Goal: Information Seeking & Learning: Find specific page/section

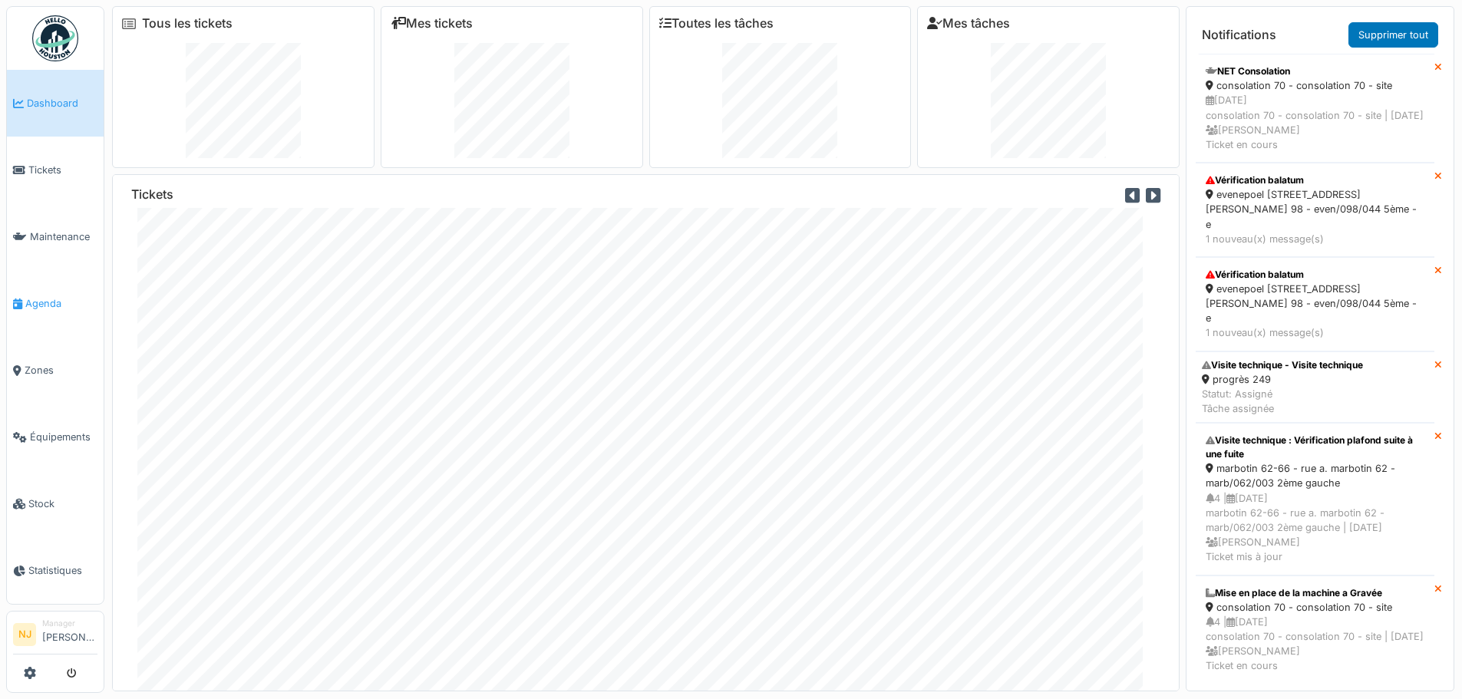
click at [41, 296] on span "Agenda" at bounding box center [61, 303] width 72 height 15
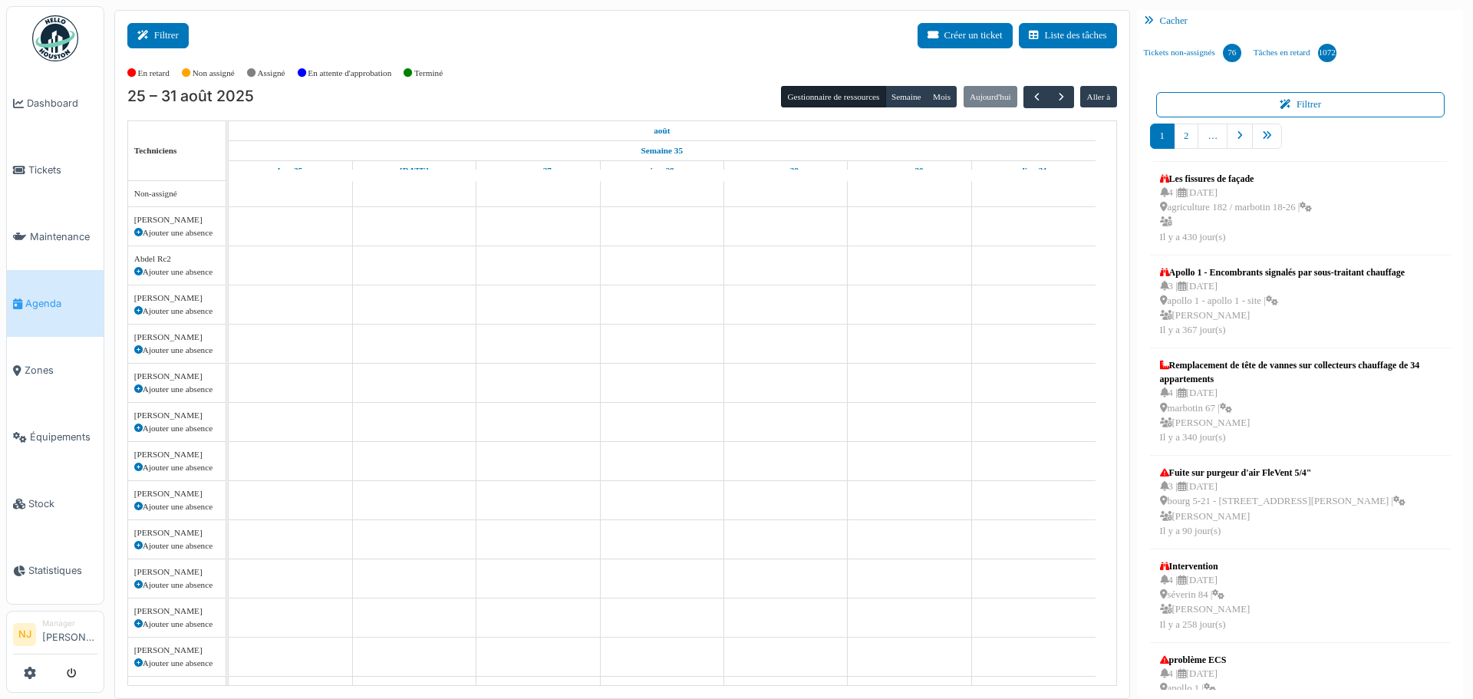
click at [156, 38] on button "Filtrer" at bounding box center [157, 35] width 61 height 25
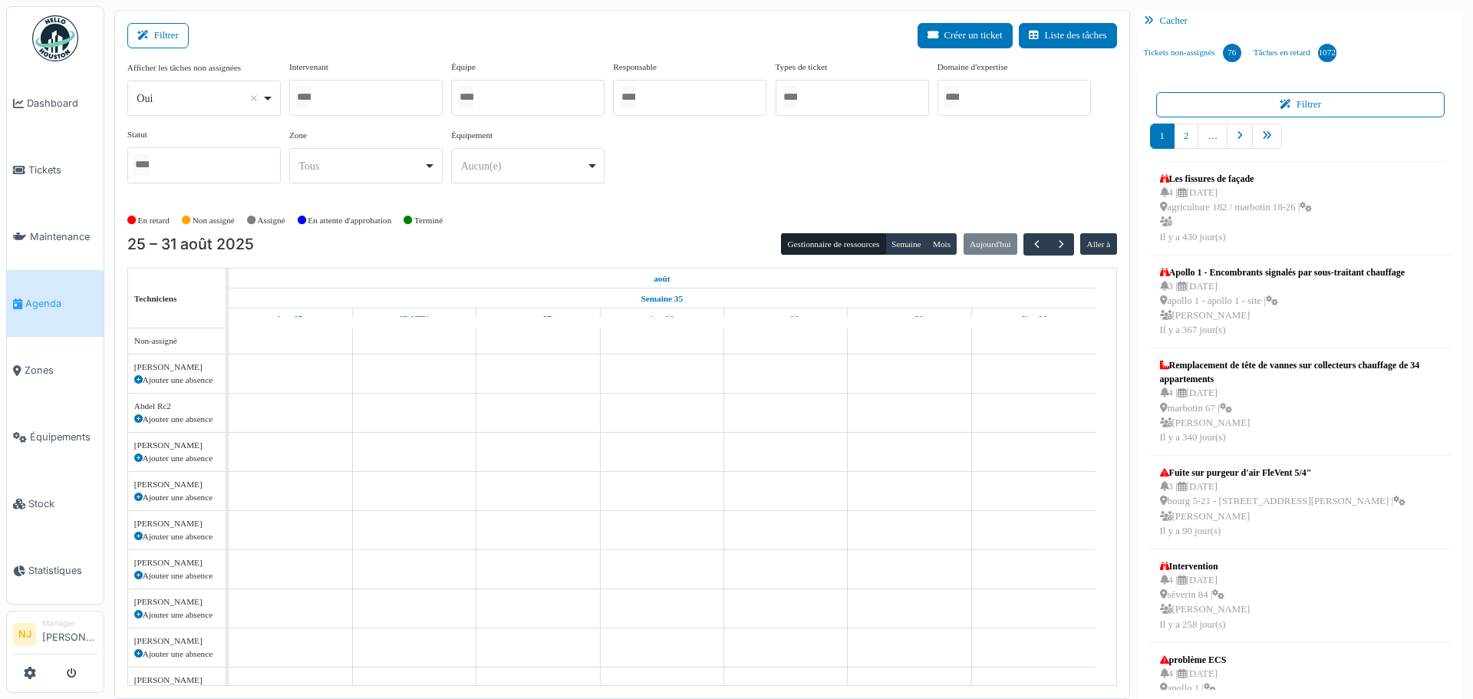
click at [364, 89] on div at bounding box center [365, 98] width 153 height 36
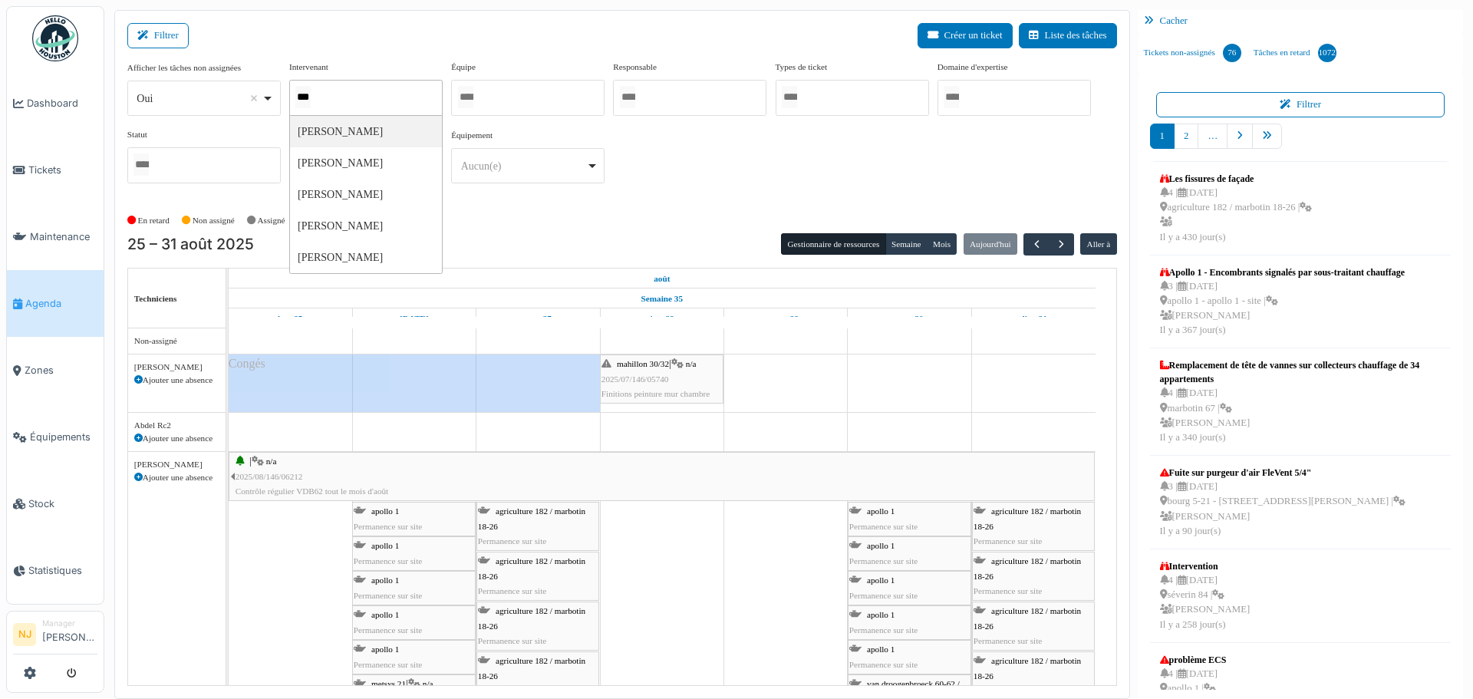
type input "****"
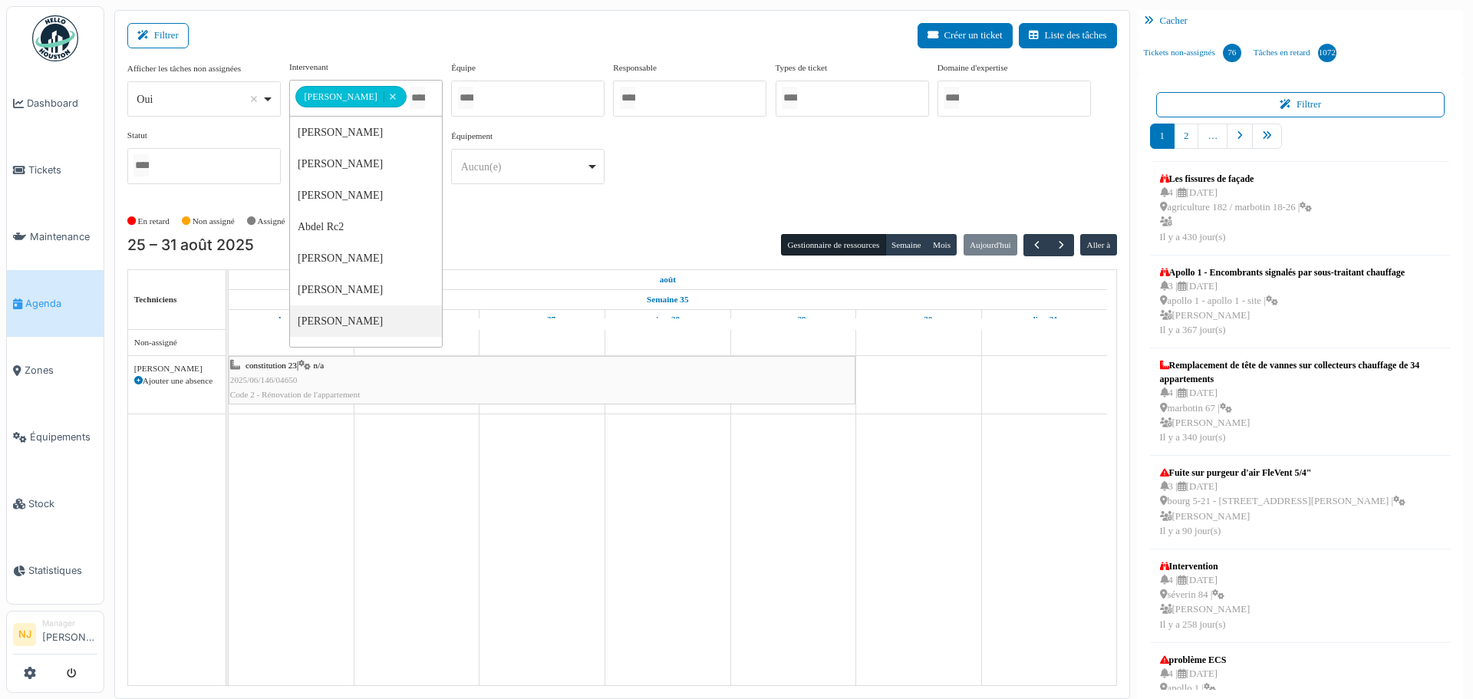
click at [514, 29] on div "Filtrer Créer un ticket Liste des tâches" at bounding box center [622, 42] width 990 height 38
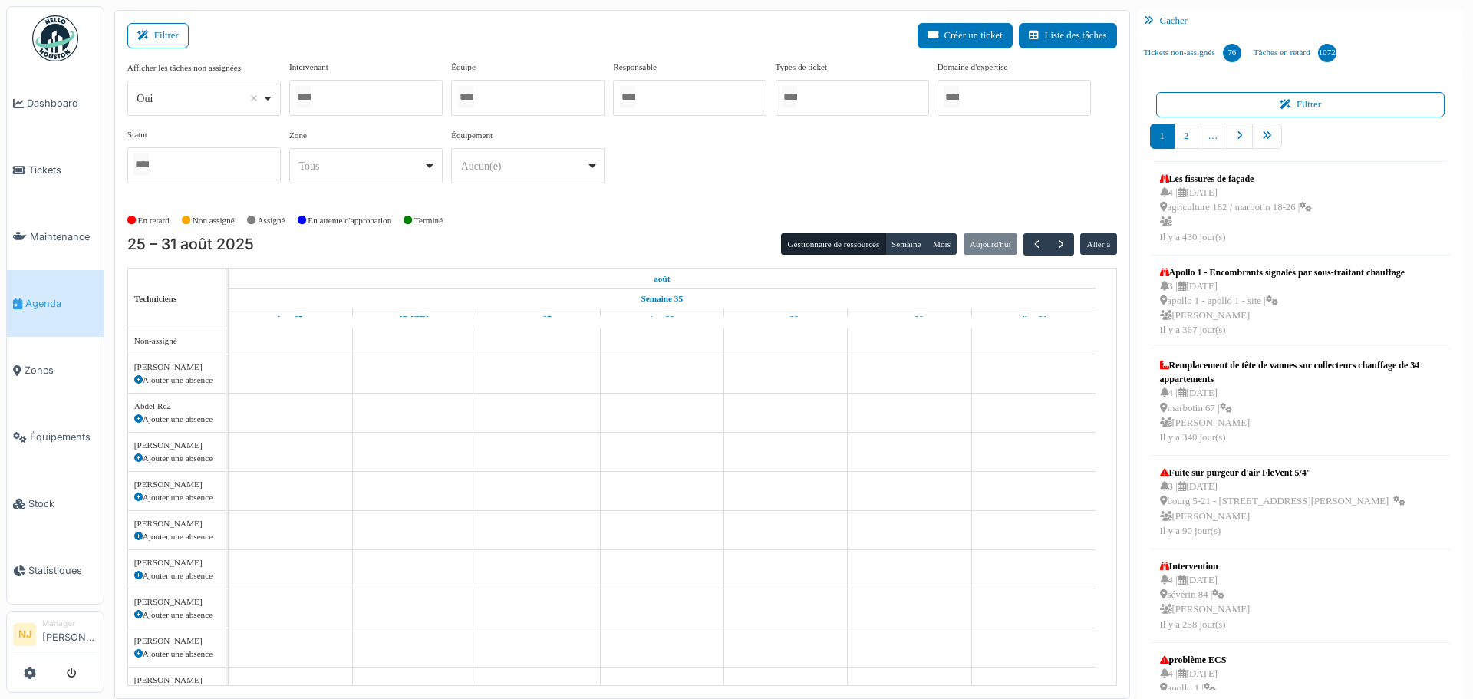
click at [361, 96] on div at bounding box center [365, 98] width 153 height 36
click at [513, 98] on div at bounding box center [527, 98] width 153 height 36
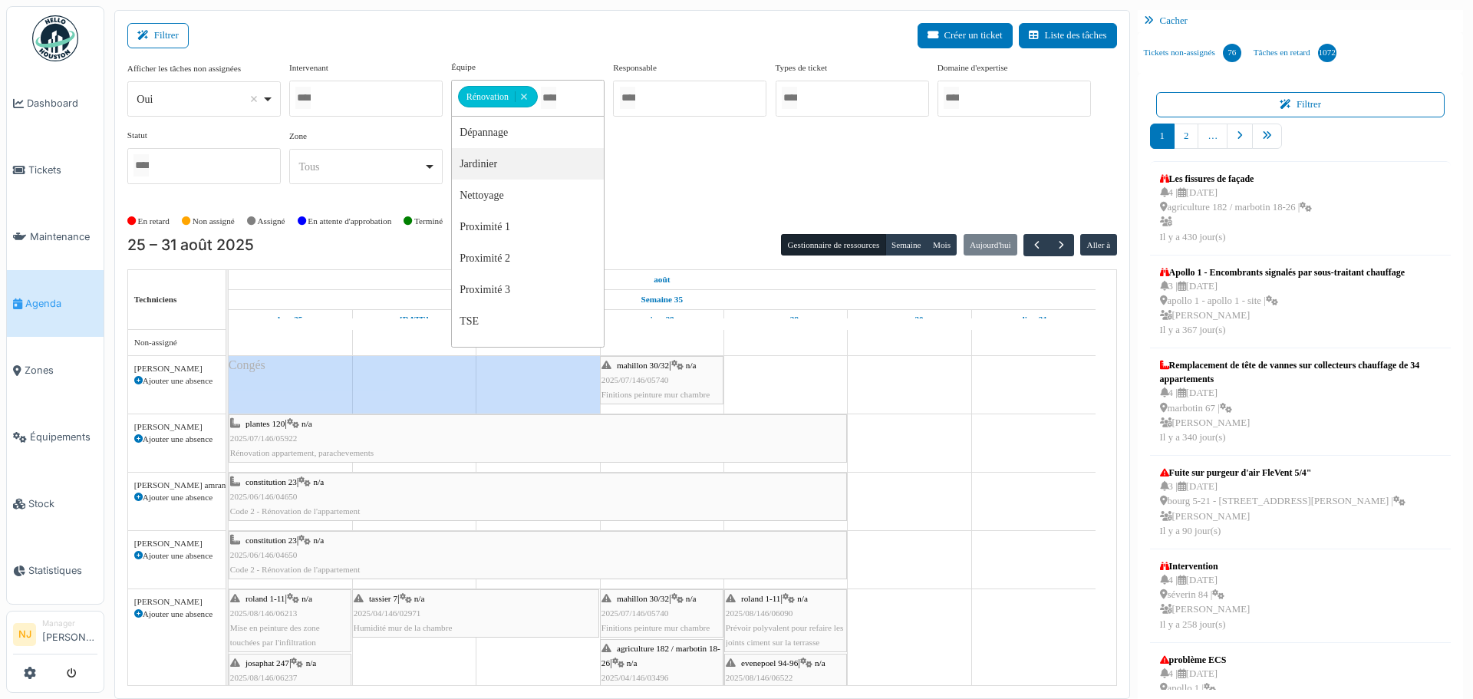
click at [526, 29] on div "Filtrer Créer un ticket Liste des tâches" at bounding box center [622, 42] width 990 height 38
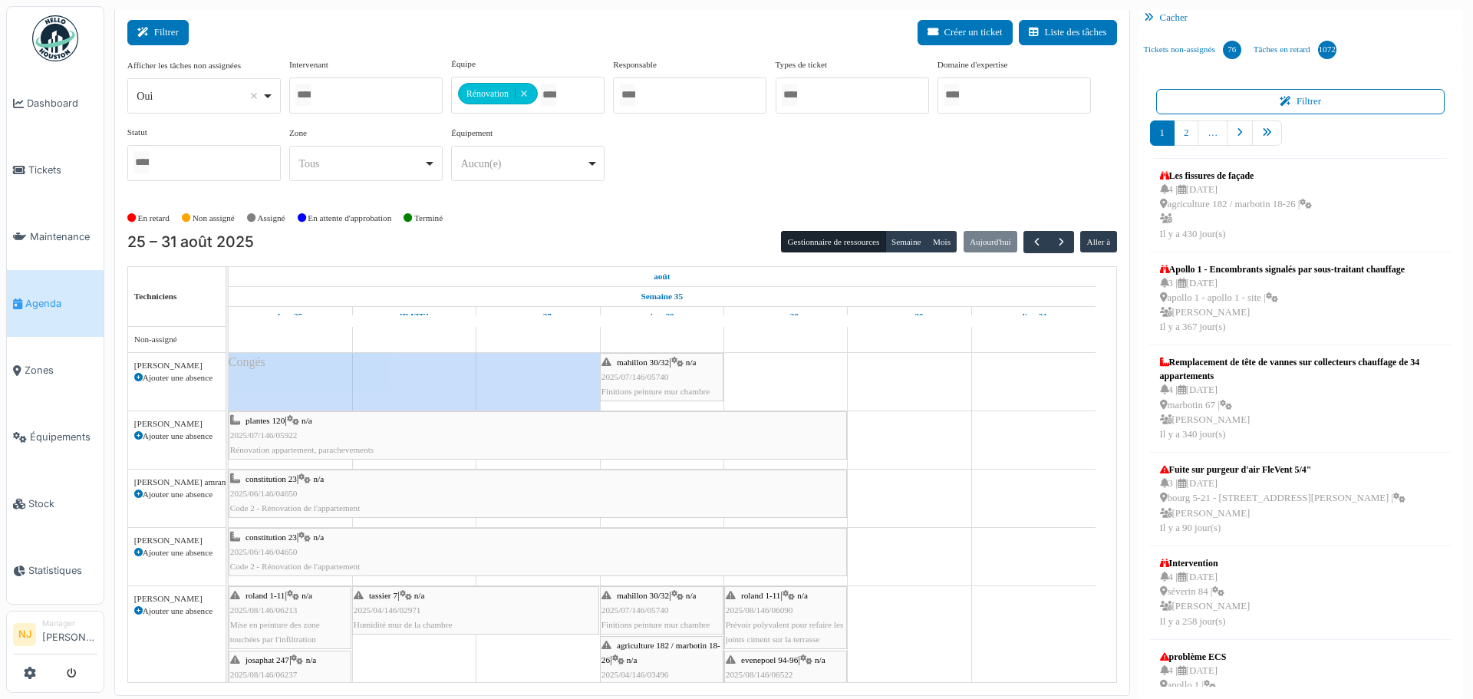
click at [167, 30] on button "Filtrer" at bounding box center [157, 32] width 61 height 25
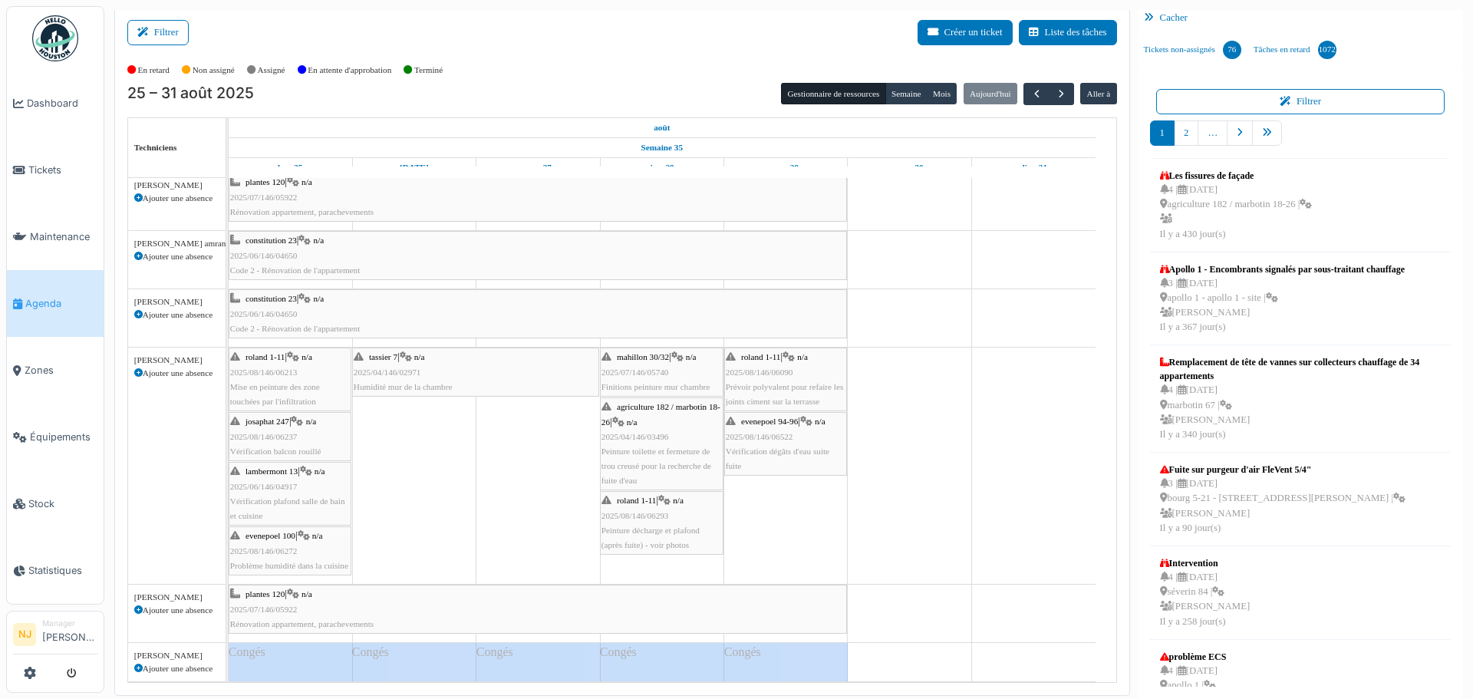
click at [127, 20] on button "Filtrer" at bounding box center [157, 32] width 61 height 25
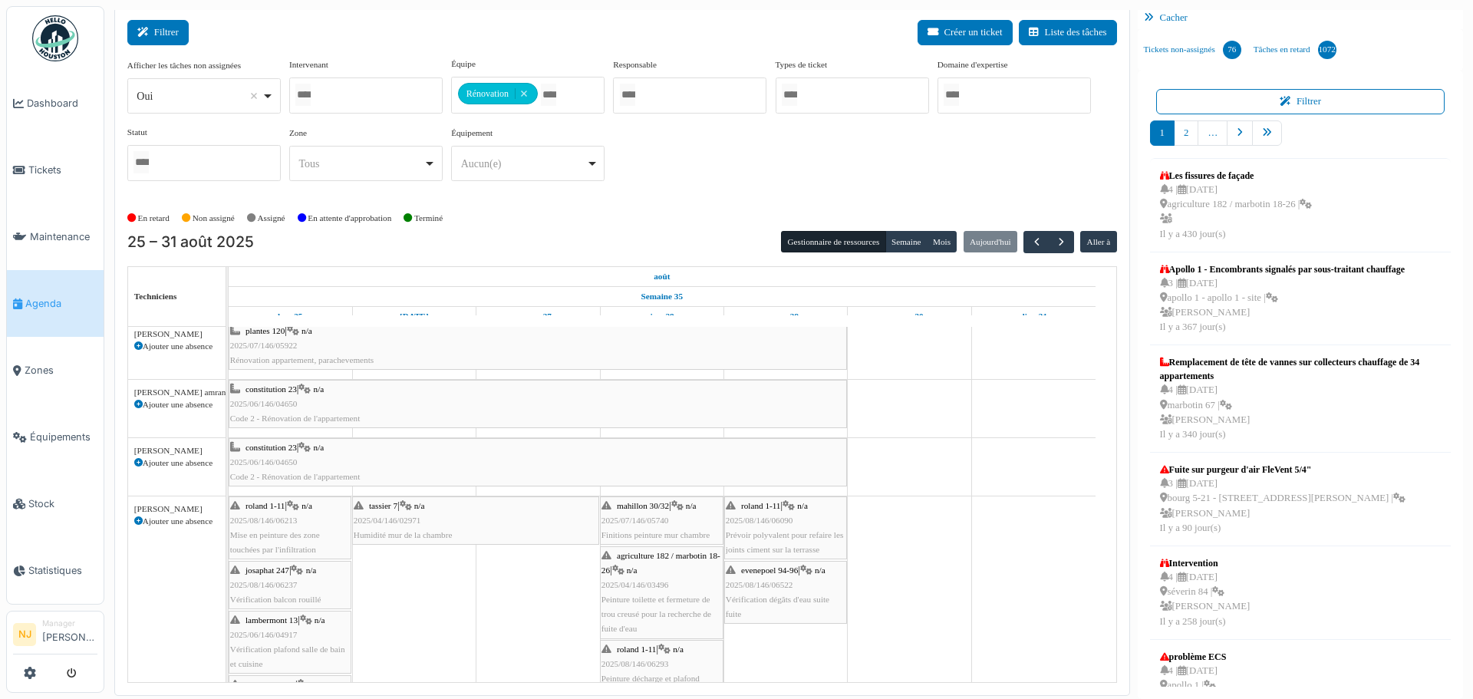
click at [173, 31] on button "Filtrer" at bounding box center [157, 32] width 61 height 25
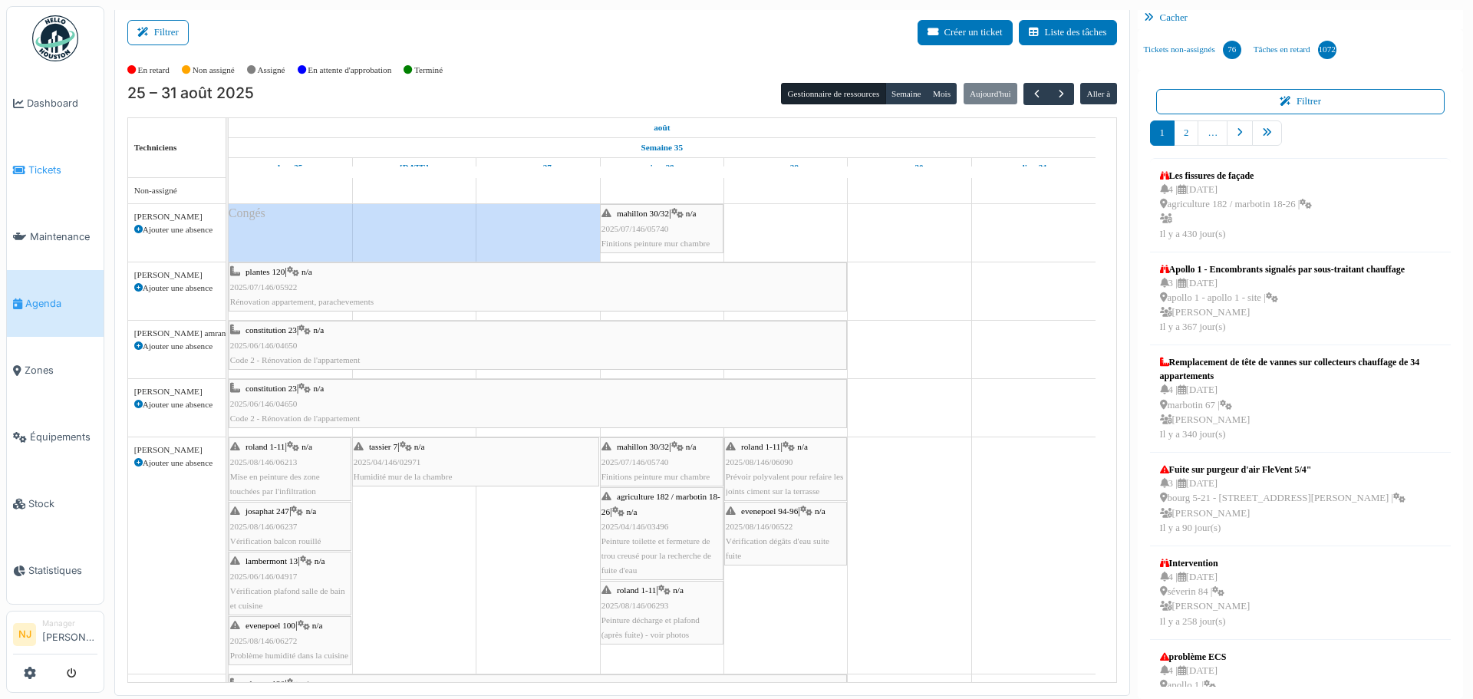
click at [44, 165] on span "Tickets" at bounding box center [62, 170] width 69 height 15
click at [51, 163] on span "Tickets" at bounding box center [62, 170] width 69 height 15
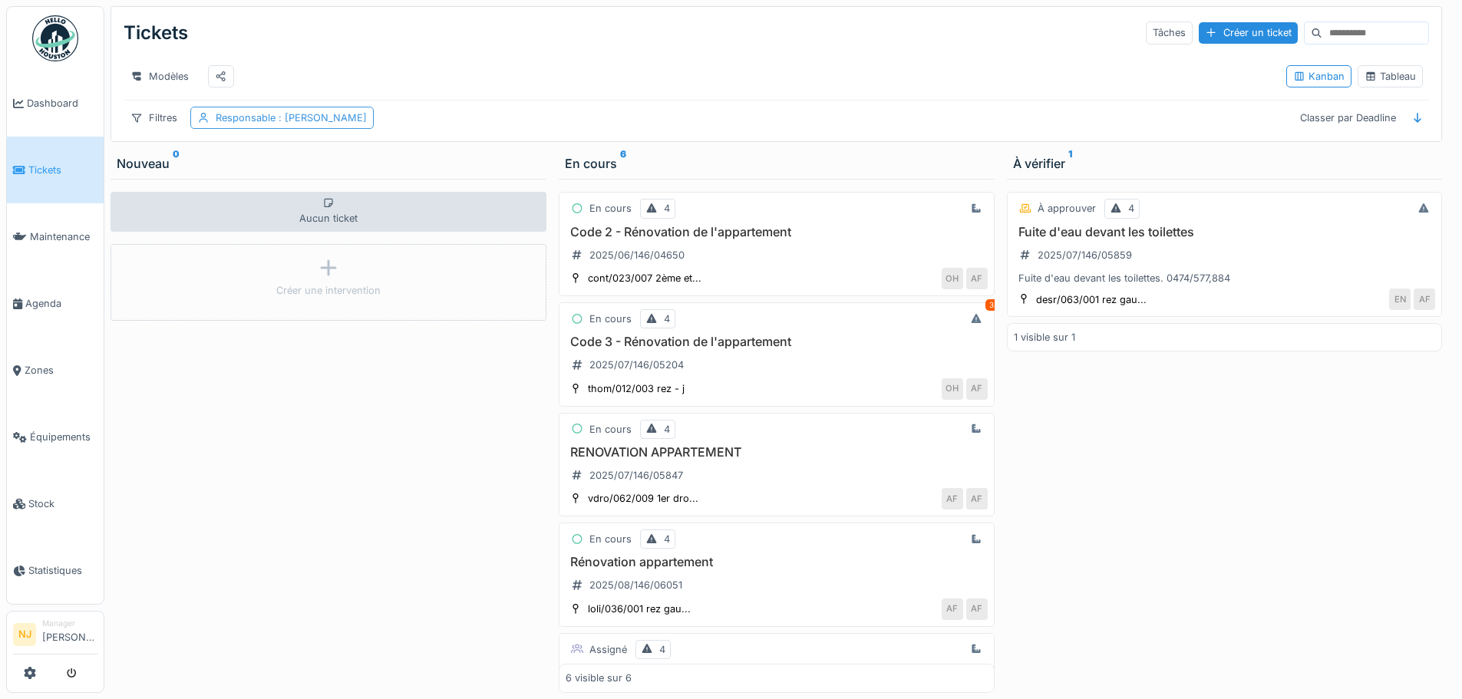
click at [315, 111] on div "Responsable : Antonio Fernandez" at bounding box center [291, 118] width 151 height 15
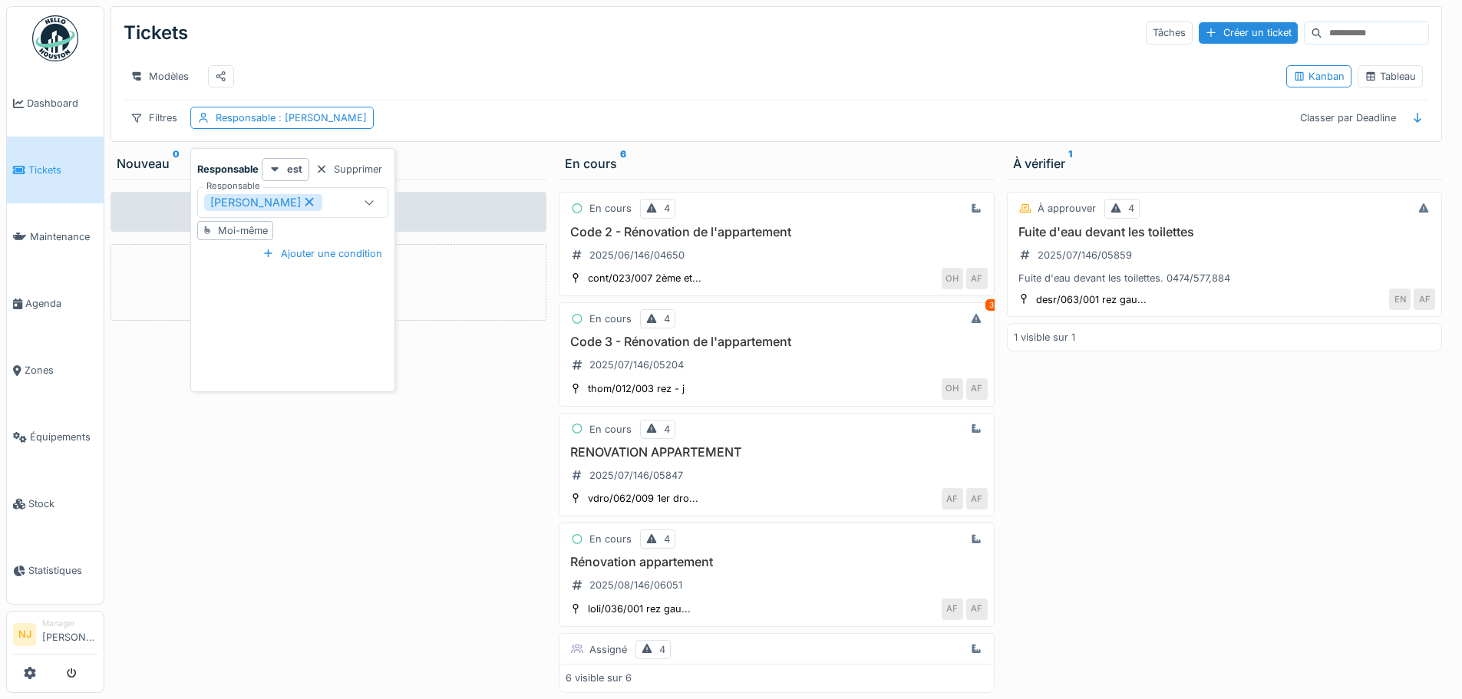
click at [240, 223] on div "Moi-même" at bounding box center [243, 230] width 50 height 15
type input "*****"
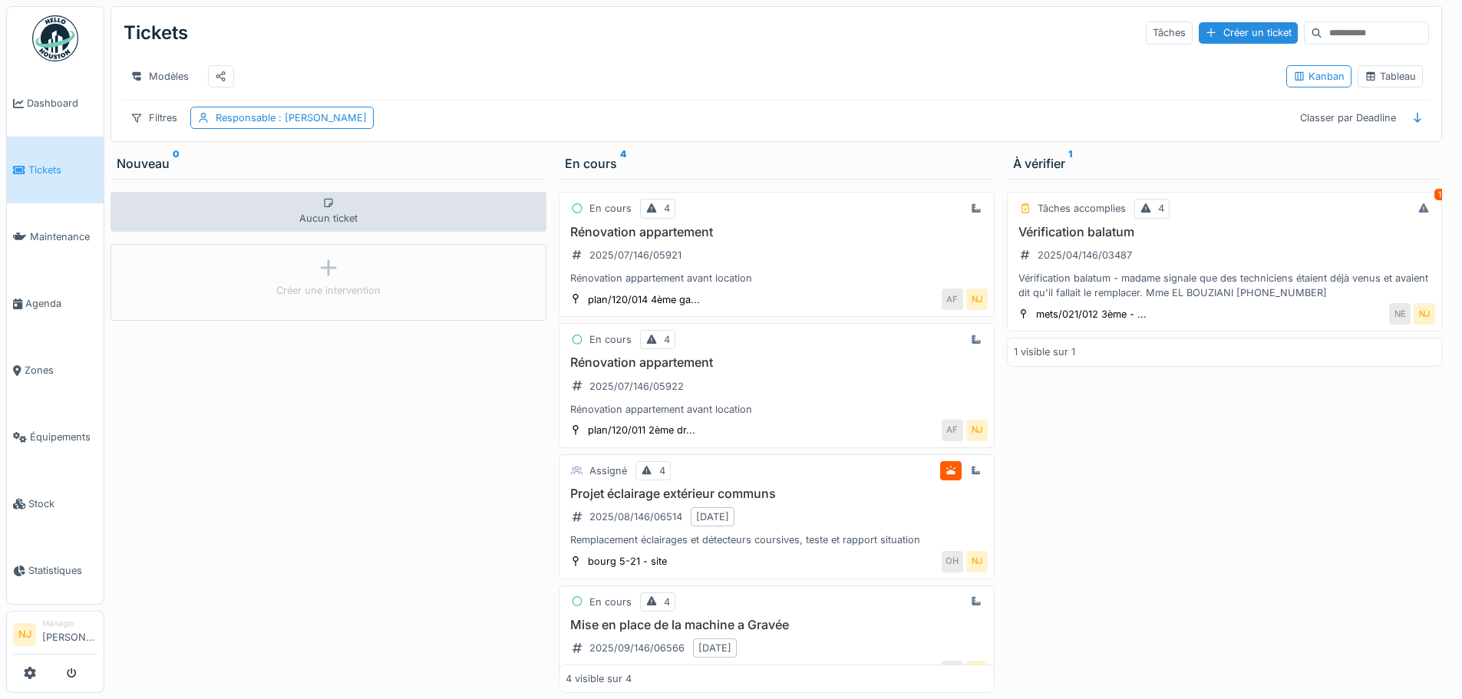
click at [546, 97] on div "Modèles Kanban Tableau" at bounding box center [776, 76] width 1305 height 47
click at [638, 409] on div "Rénovation appartement avant location" at bounding box center [777, 409] width 422 height 15
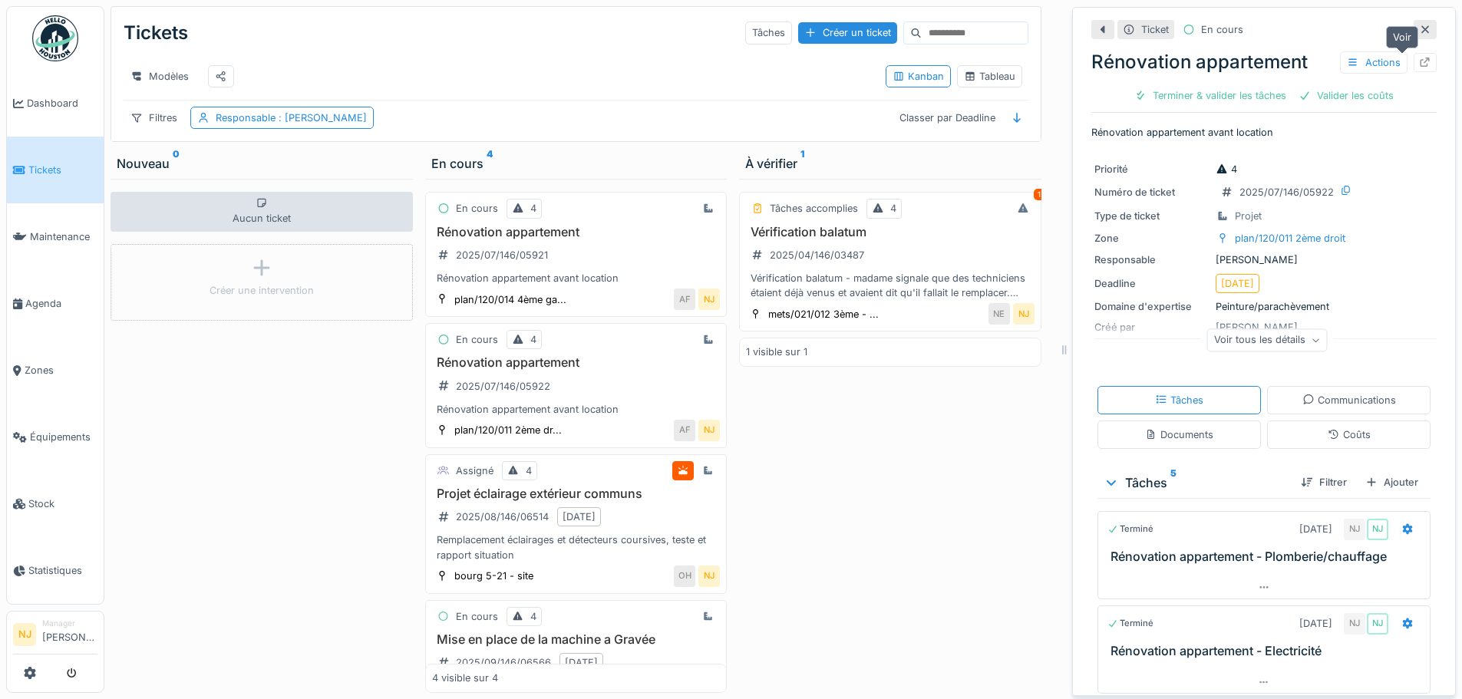
click at [1419, 58] on icon at bounding box center [1425, 63] width 12 height 10
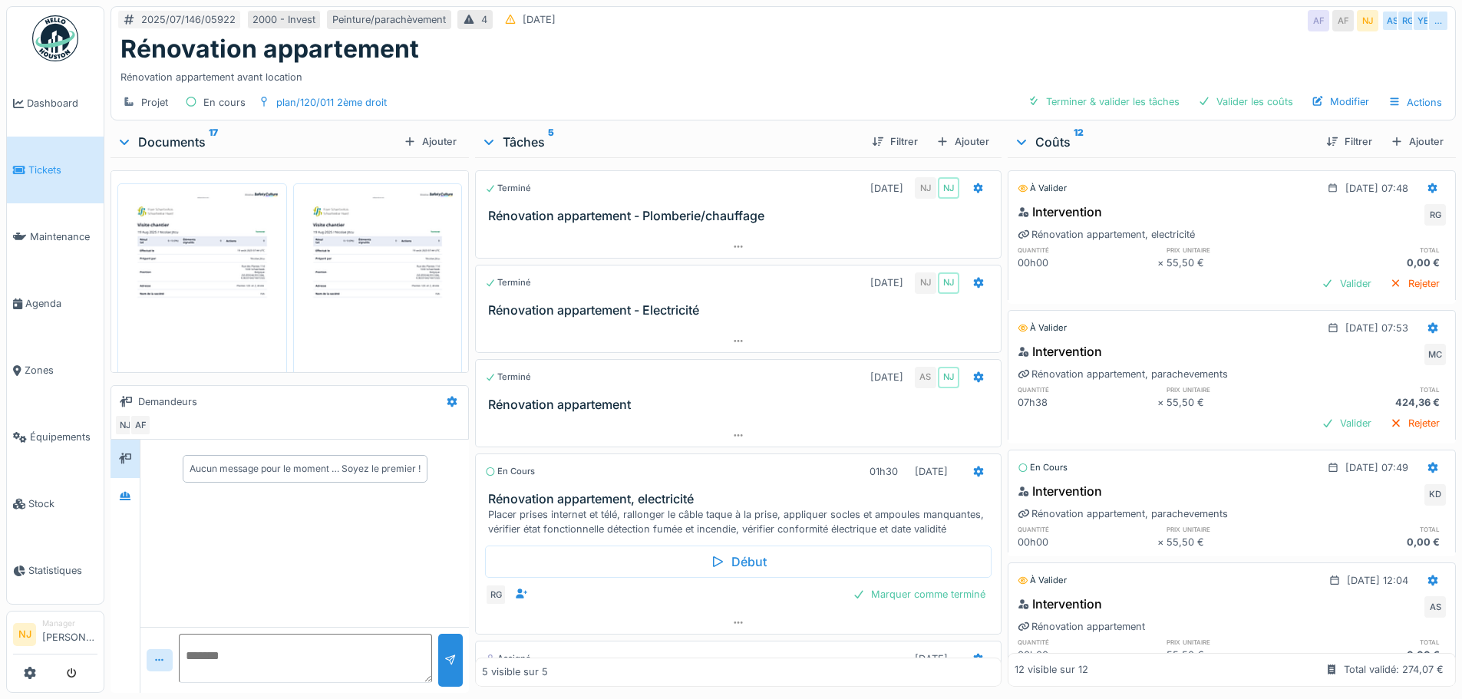
click at [626, 322] on div at bounding box center [738, 324] width 526 height 12
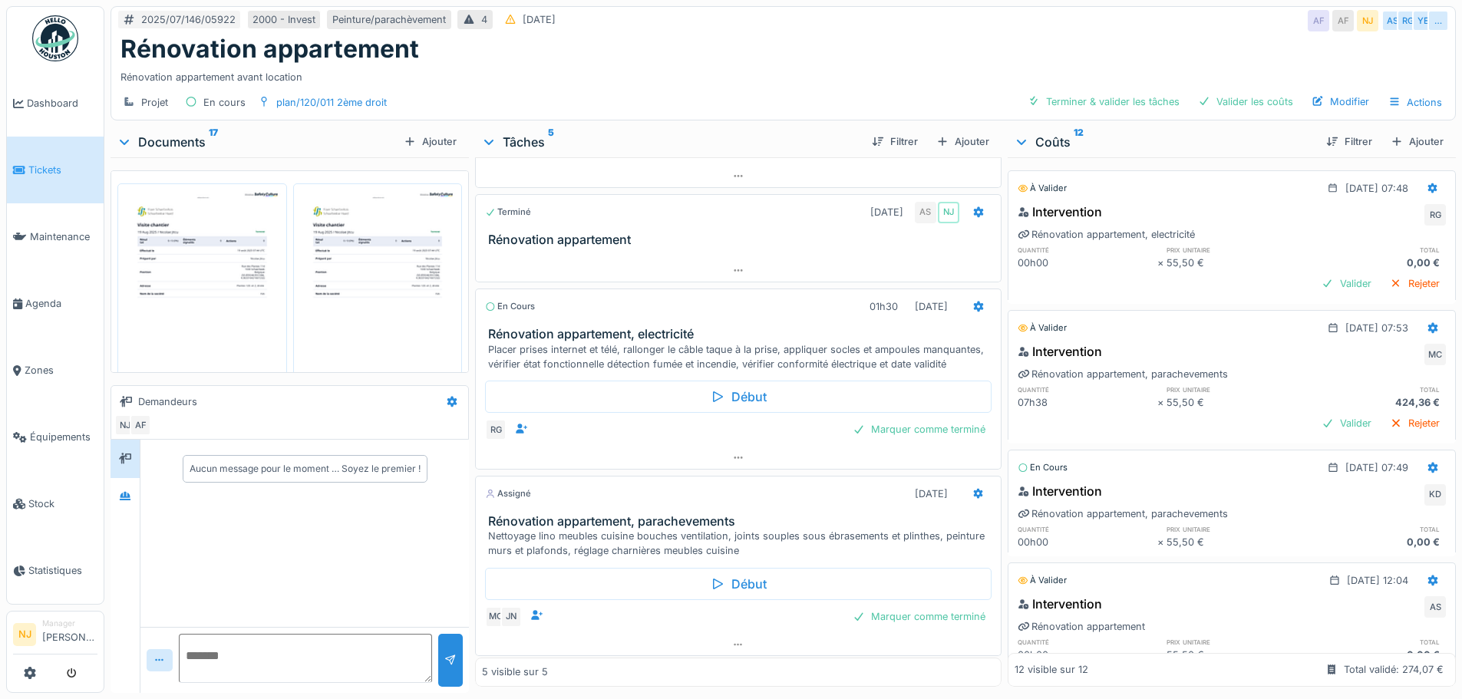
scroll to position [184, 0]
click at [657, 322] on h3 "Rénovation appartement, electricité" at bounding box center [741, 329] width 506 height 15
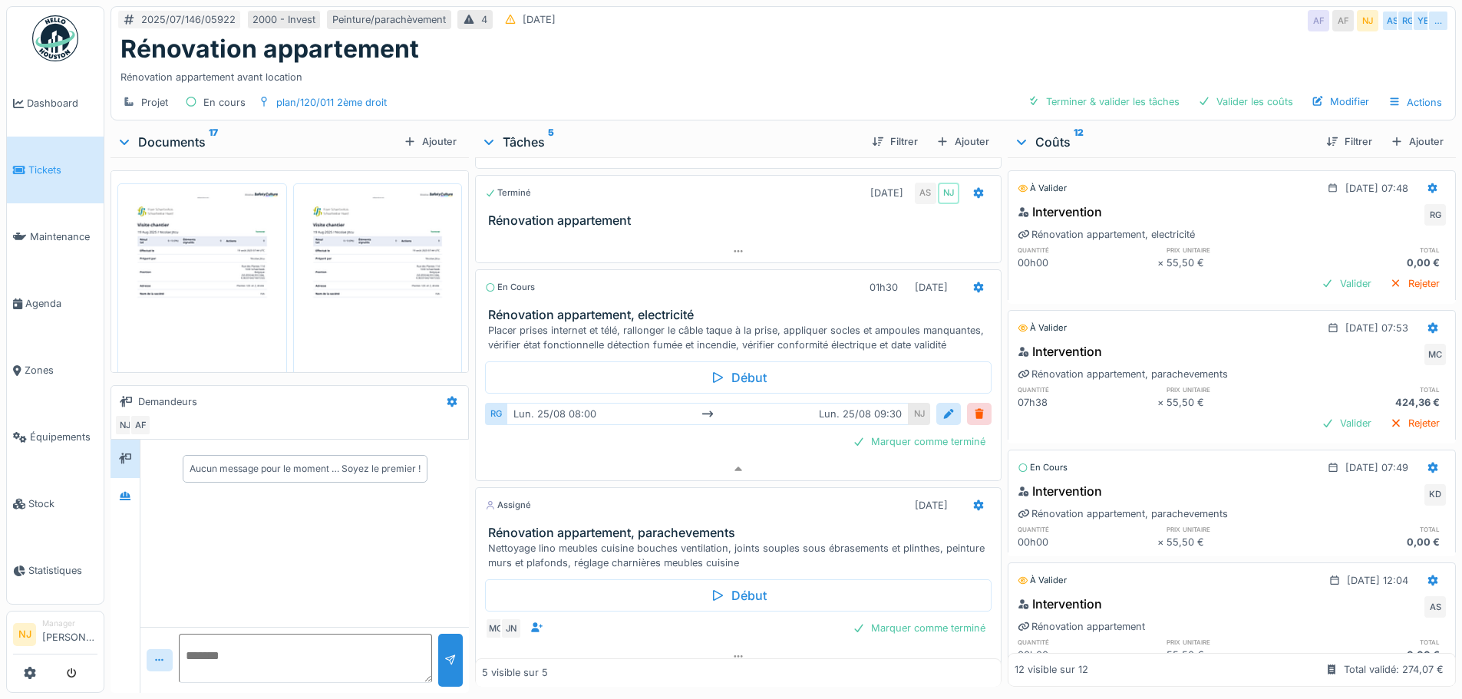
scroll to position [12, 0]
click at [690, 323] on div "Placer prises internet et télé, rallonger le câble taque à la prise, appliquer …" at bounding box center [741, 337] width 506 height 29
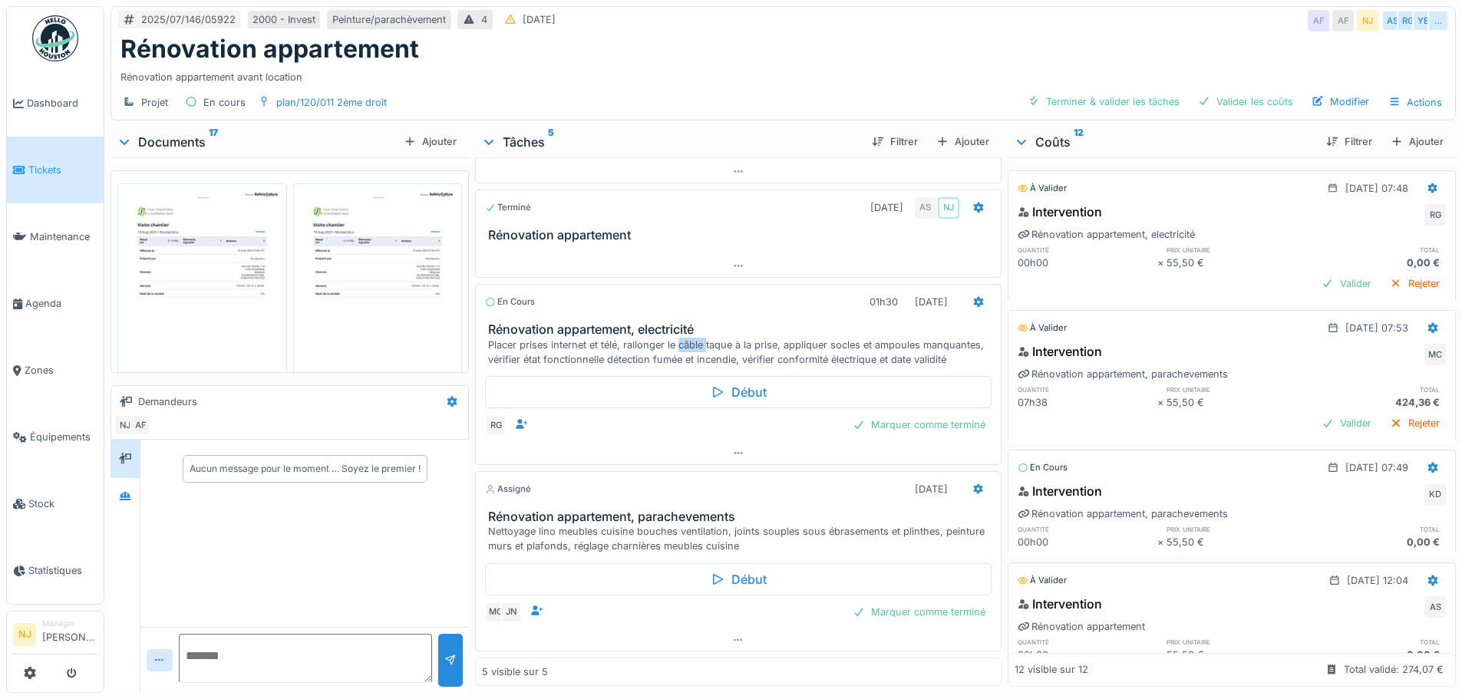
click at [690, 338] on div "Placer prises internet et télé, rallonger le câble taque à la prise, appliquer …" at bounding box center [741, 352] width 506 height 29
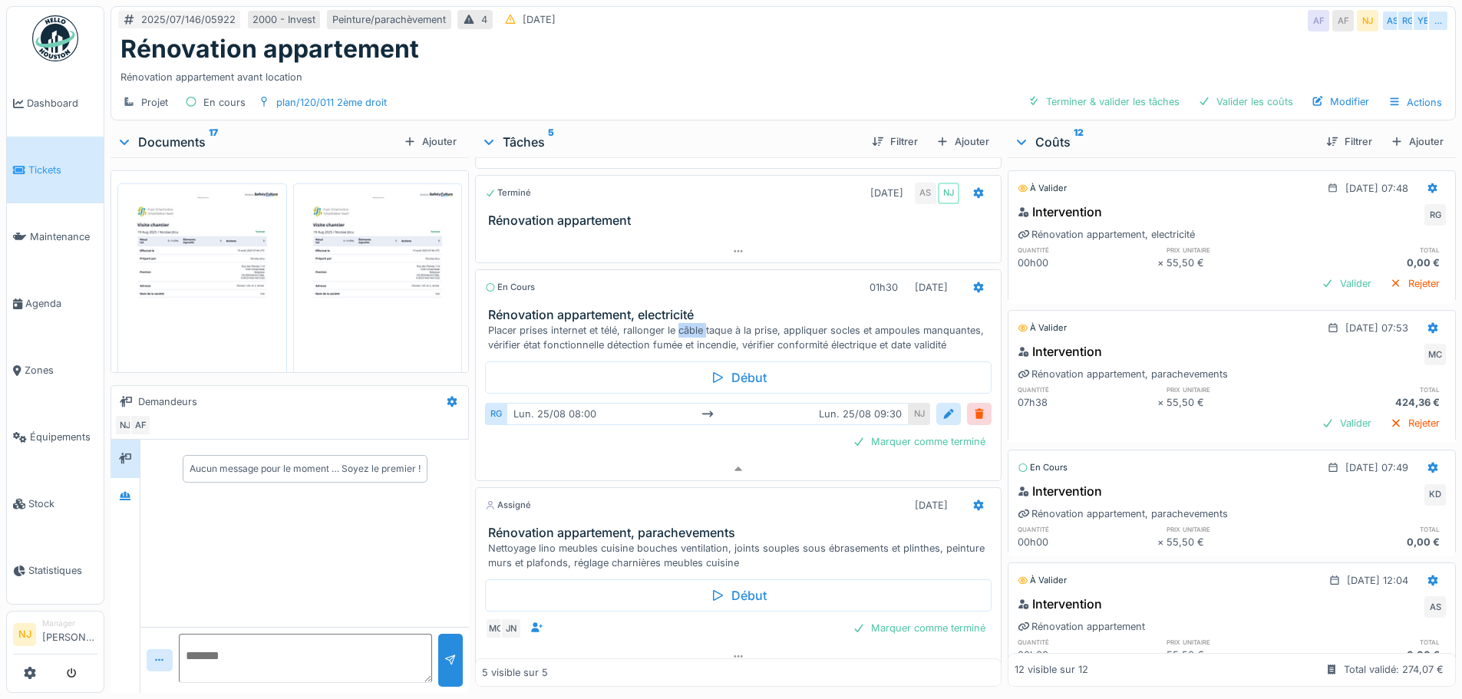
click at [690, 323] on div "Placer prises internet et télé, rallonger le câble taque à la prise, appliquer …" at bounding box center [741, 337] width 506 height 29
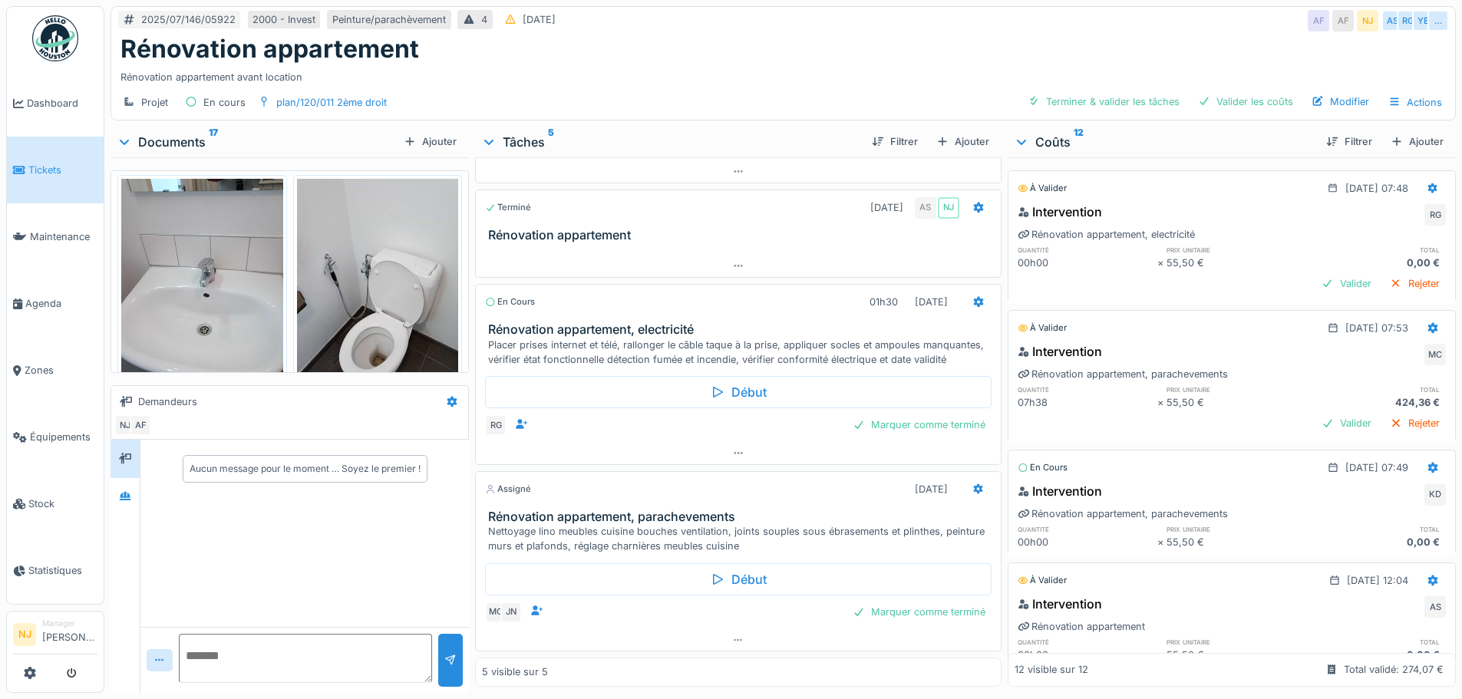
scroll to position [1766, 0]
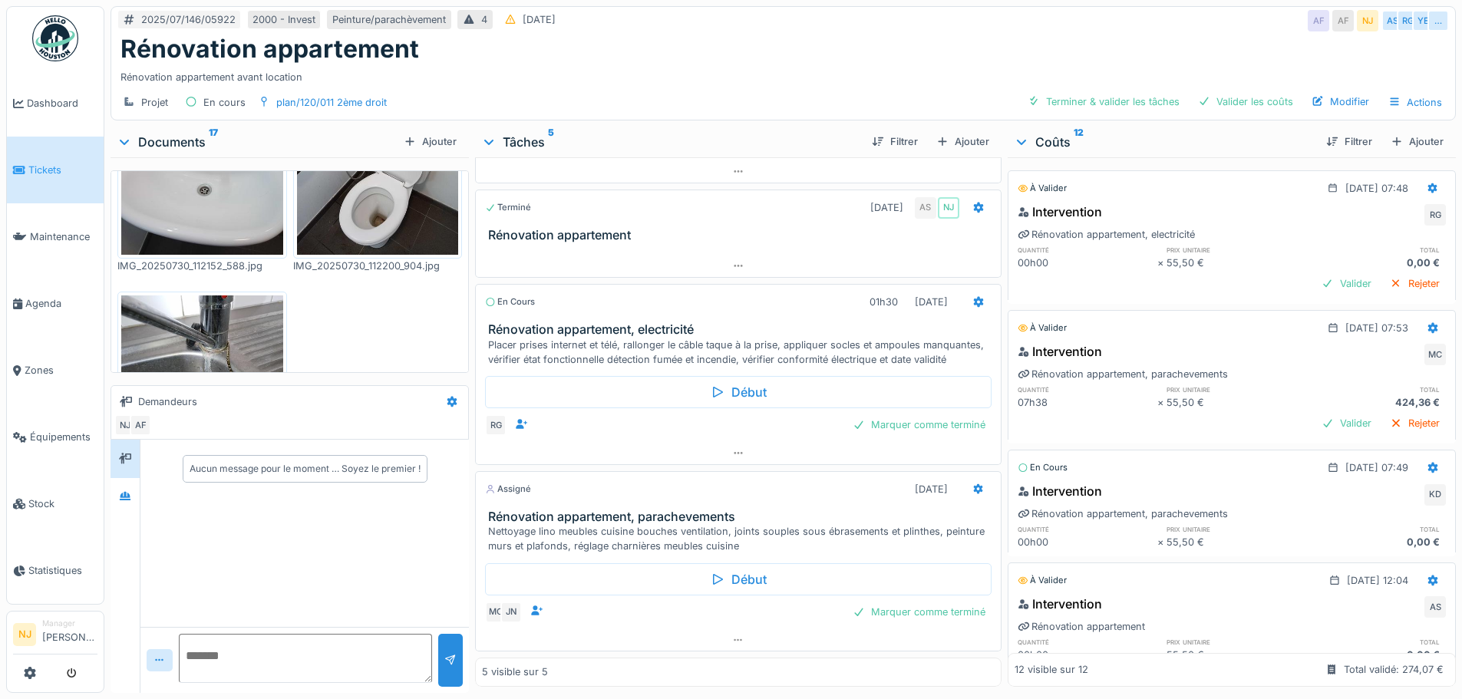
click at [621, 338] on div "Placer prises internet et télé, rallonger le câble taque à la prise, appliquer …" at bounding box center [741, 352] width 506 height 29
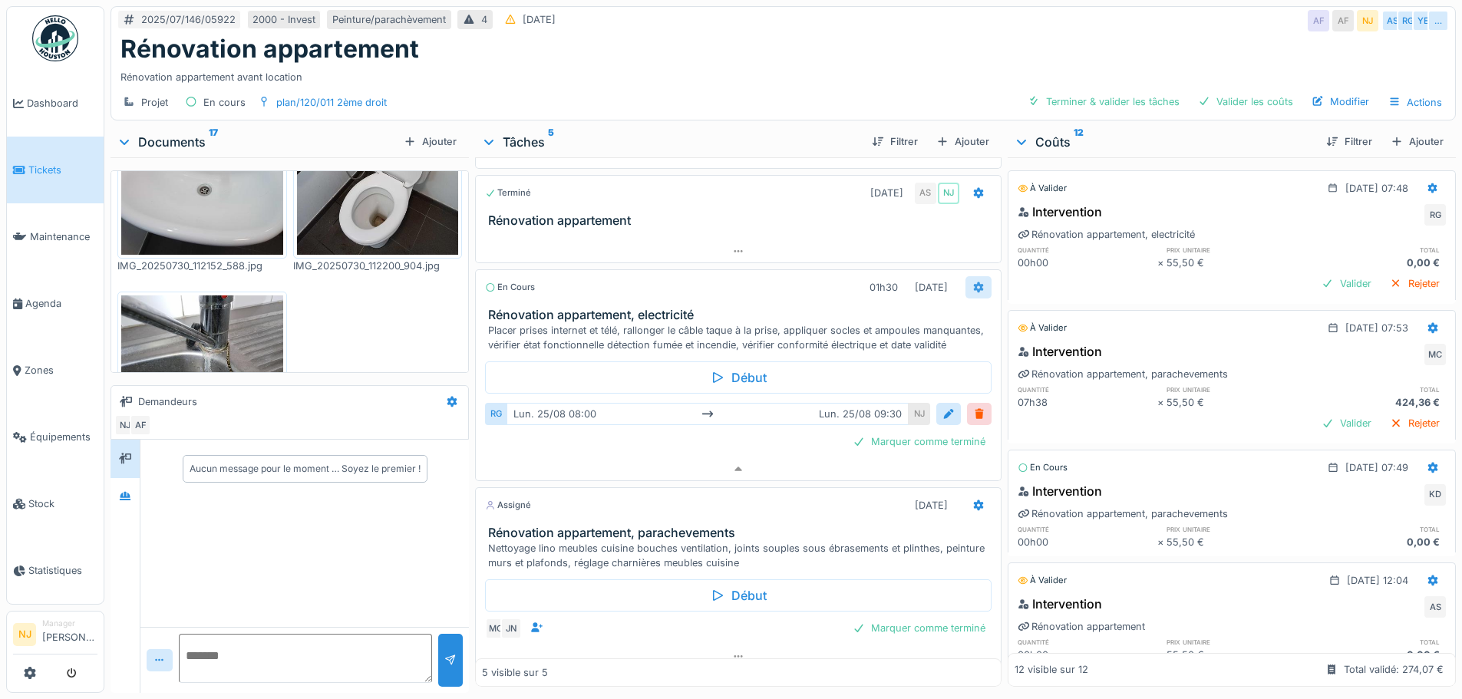
click at [973, 282] on icon at bounding box center [978, 287] width 10 height 11
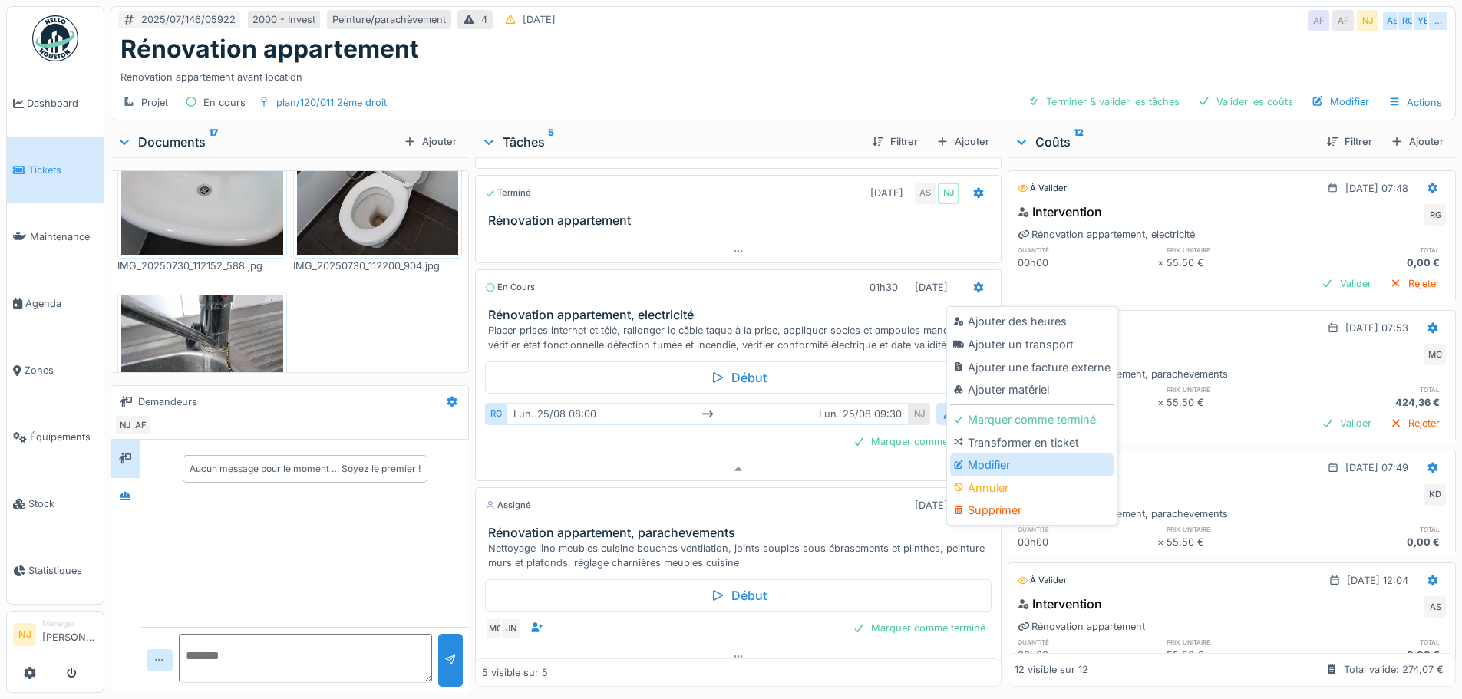
click at [985, 454] on div "Modifier" at bounding box center [1031, 465] width 163 height 23
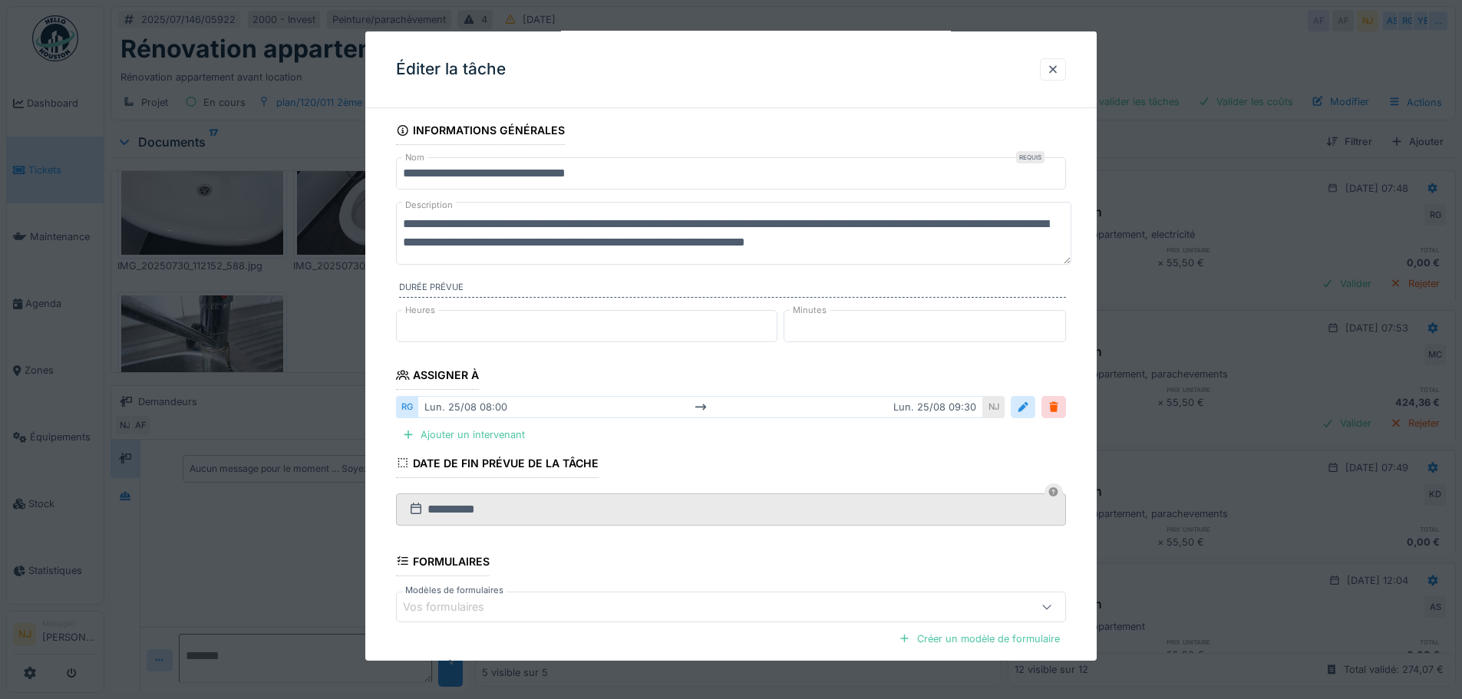
scroll to position [0, 0]
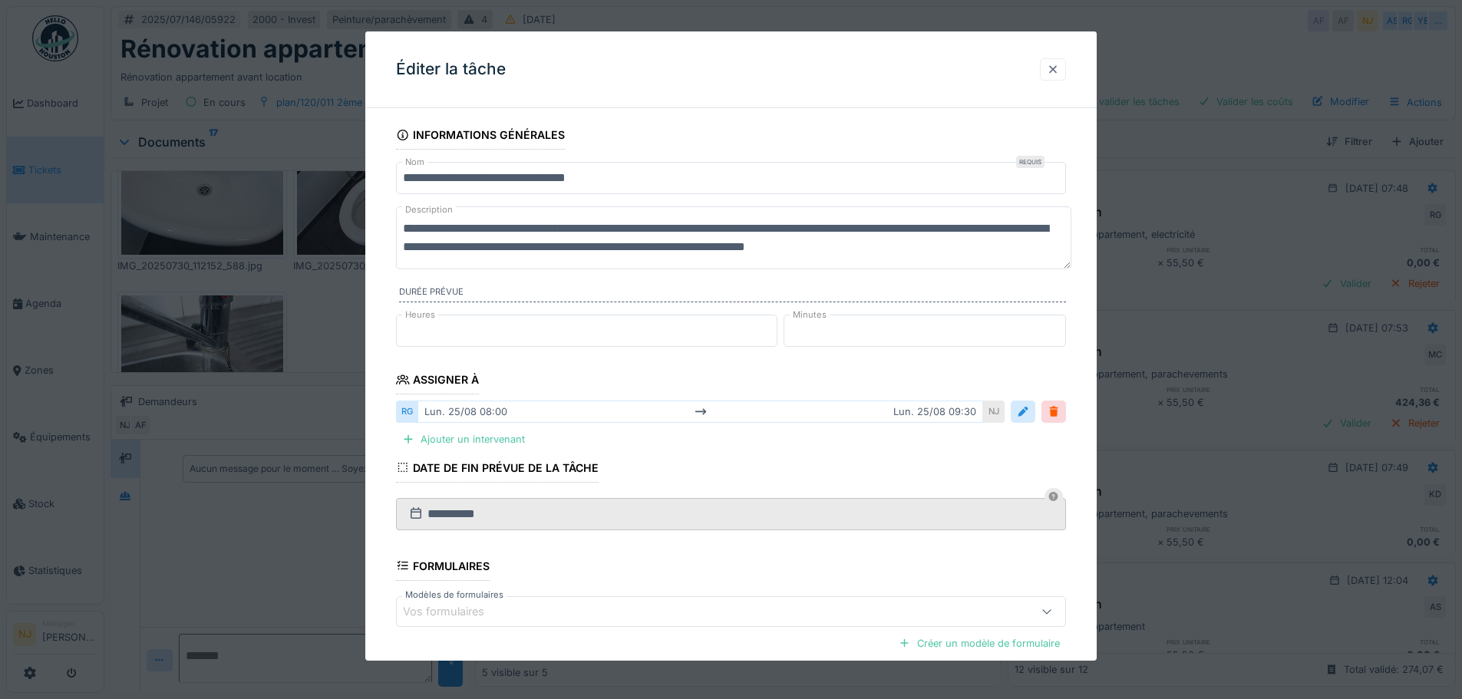
click at [1059, 64] on div at bounding box center [1053, 69] width 12 height 15
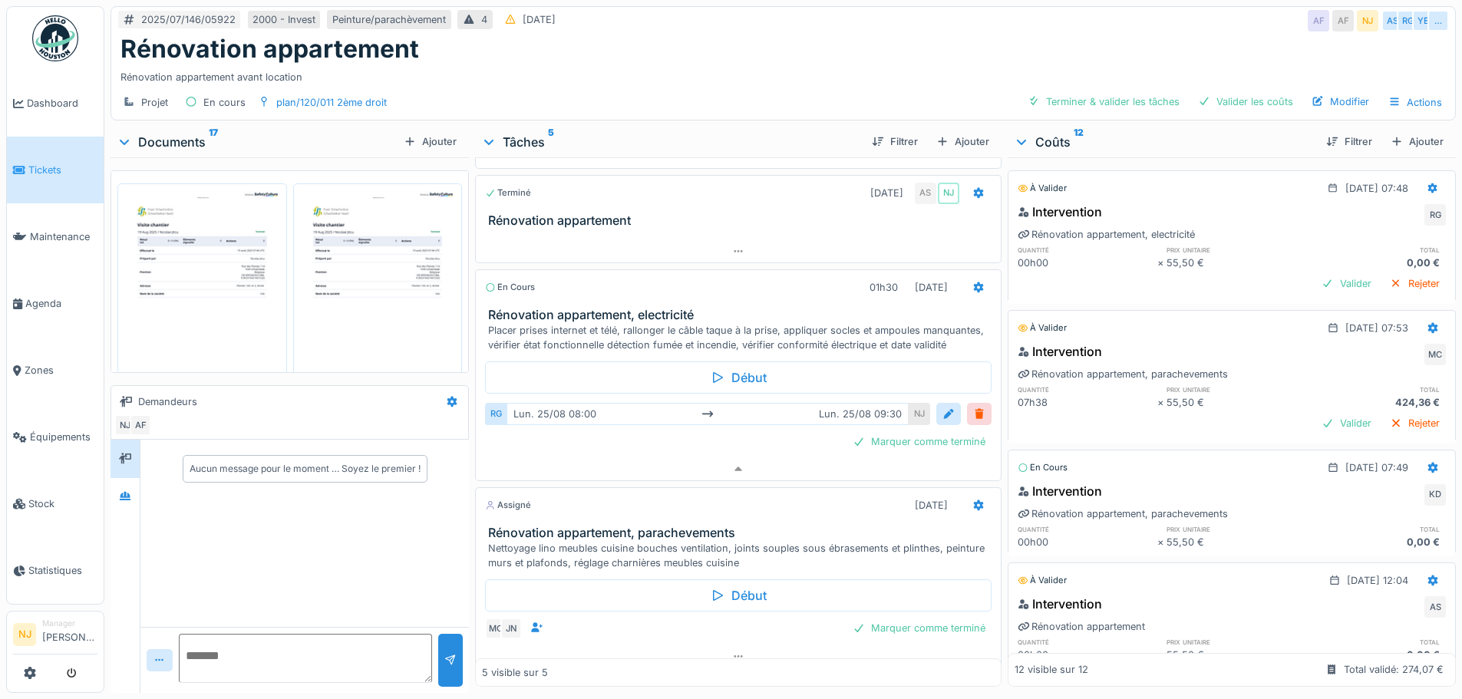
click at [360, 291] on img at bounding box center [378, 301] width 162 height 229
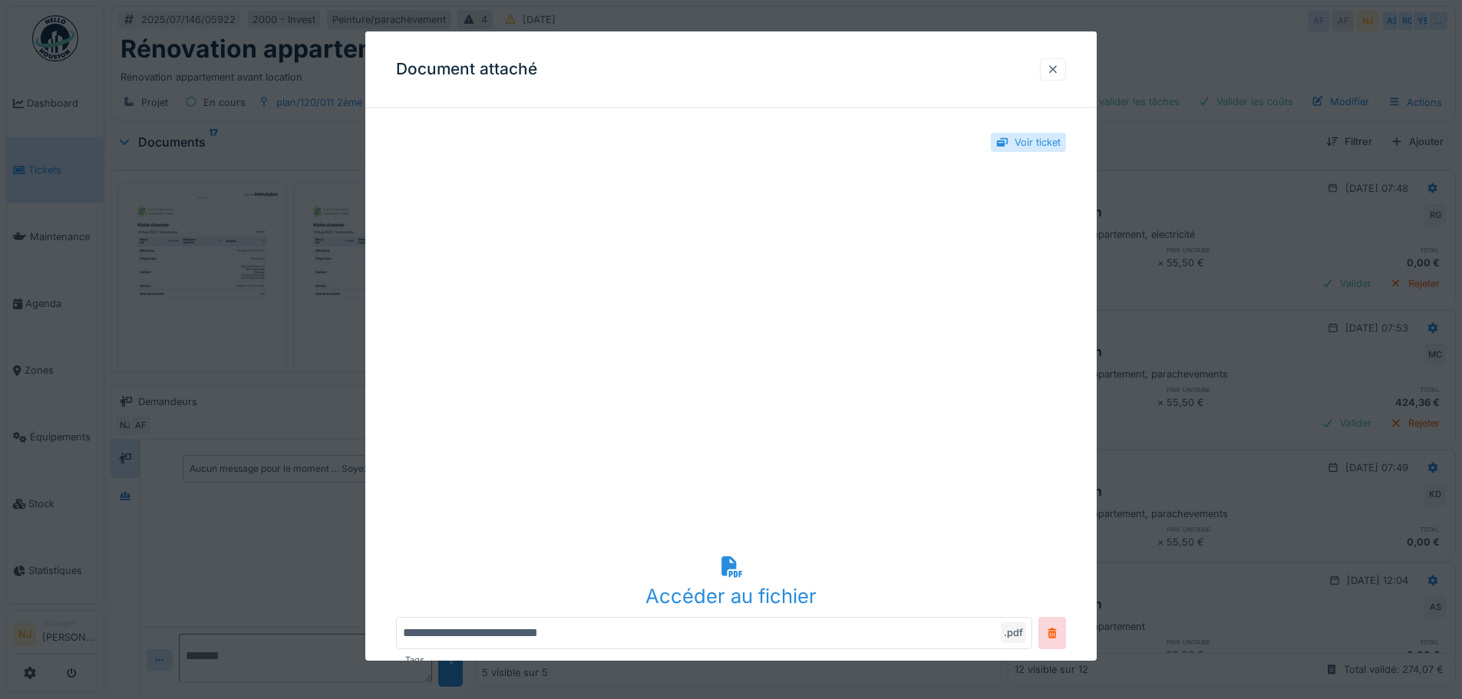
click at [1059, 71] on div at bounding box center [1053, 69] width 12 height 15
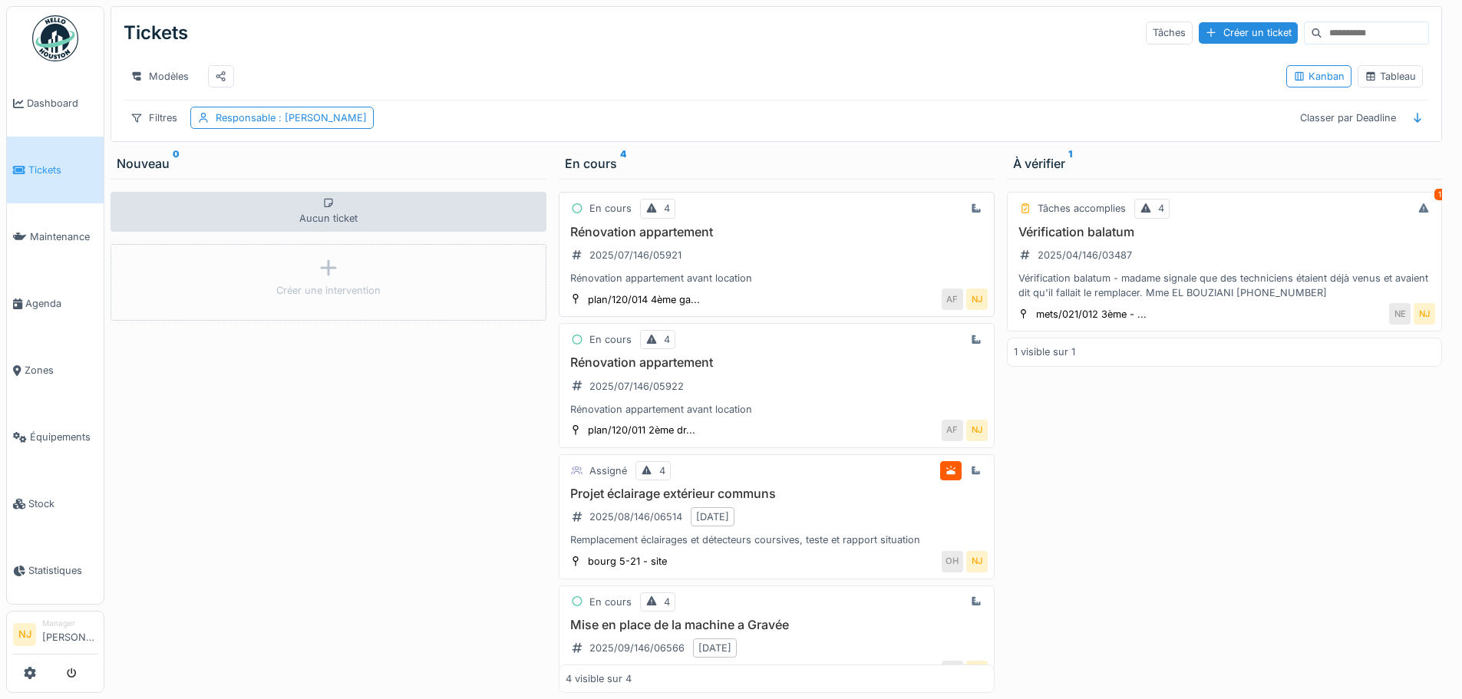
click at [632, 239] on h3 "Rénovation appartement" at bounding box center [777, 232] width 422 height 15
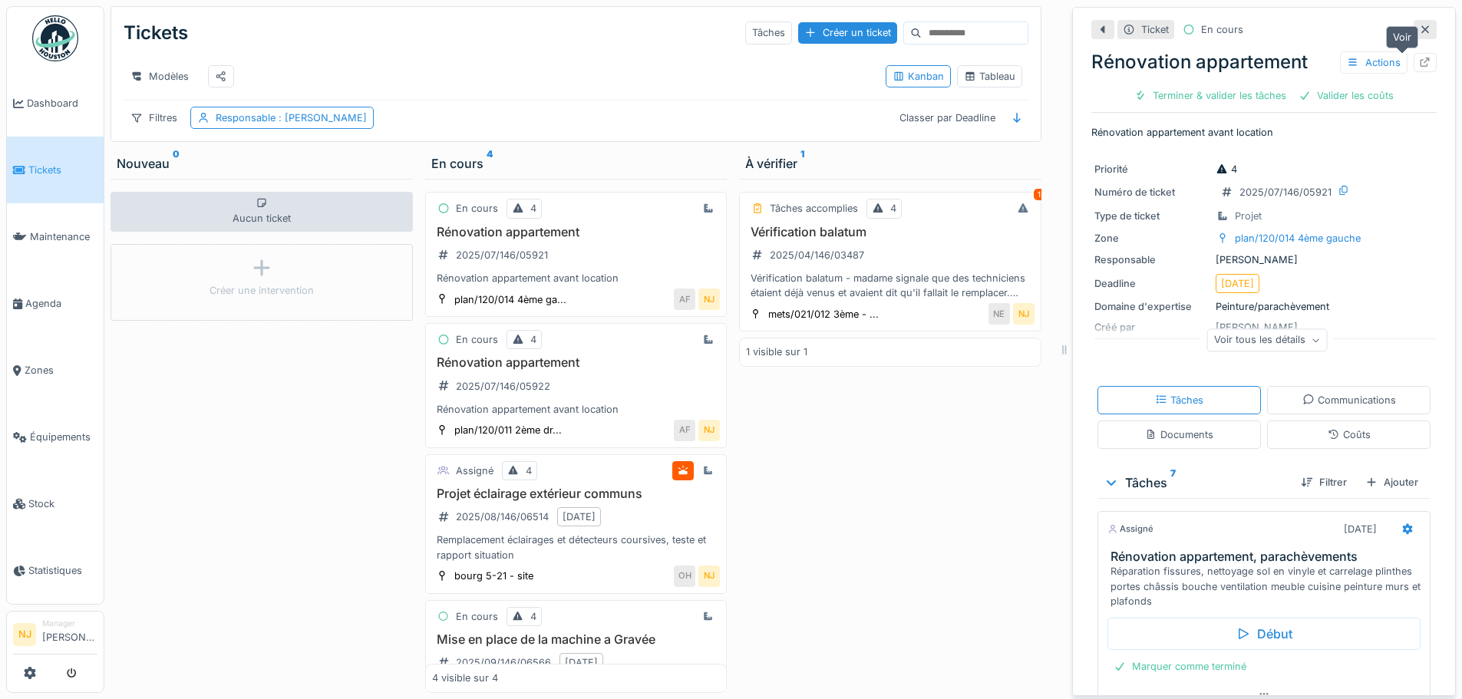
click at [1419, 62] on icon at bounding box center [1425, 63] width 12 height 10
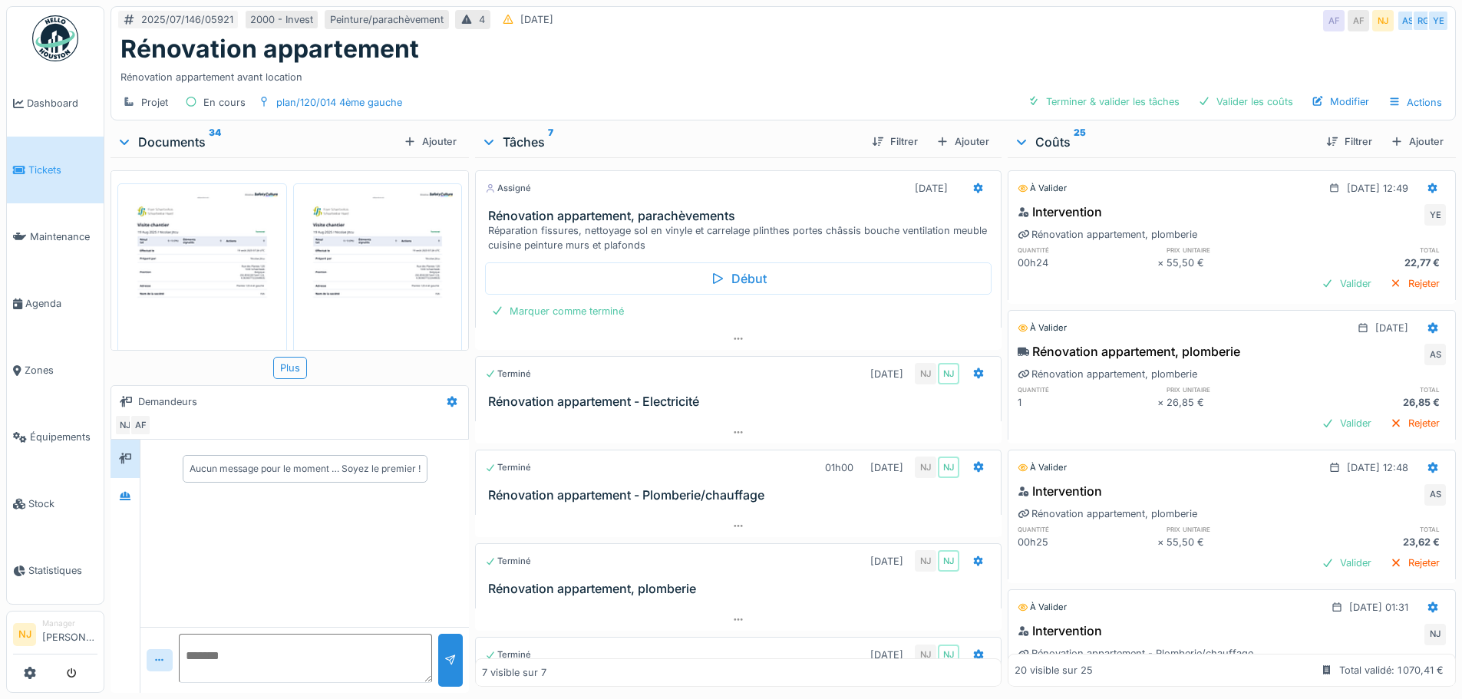
click at [207, 282] on img at bounding box center [202, 301] width 162 height 229
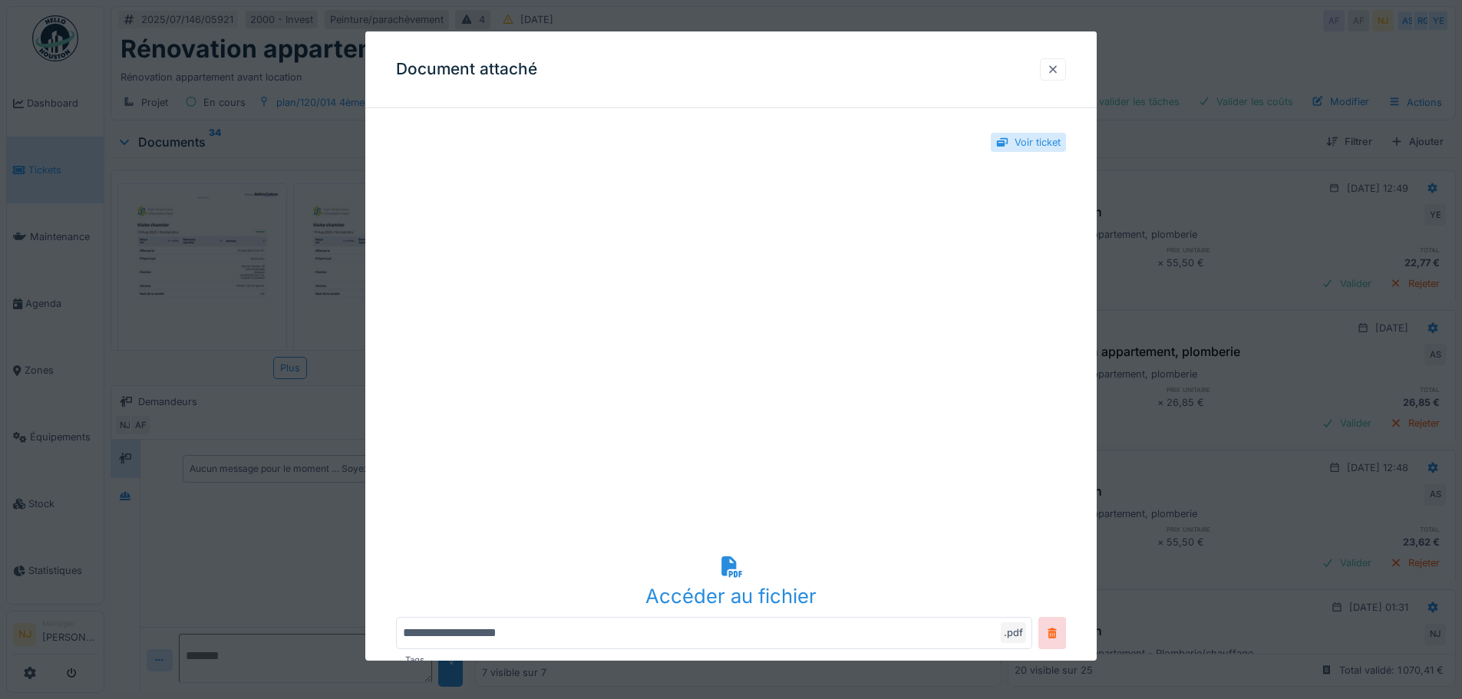
click at [1054, 68] on div at bounding box center [1053, 69] width 12 height 15
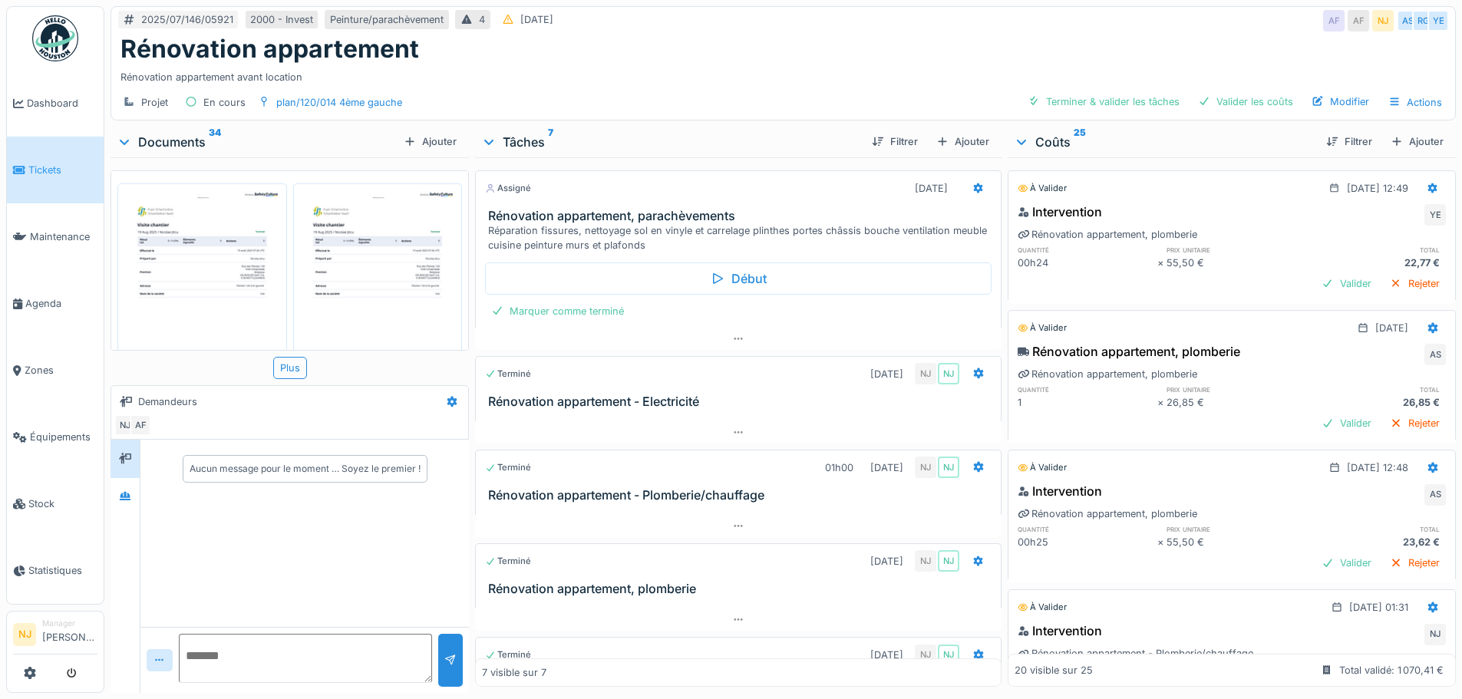
click at [184, 268] on img at bounding box center [202, 301] width 162 height 229
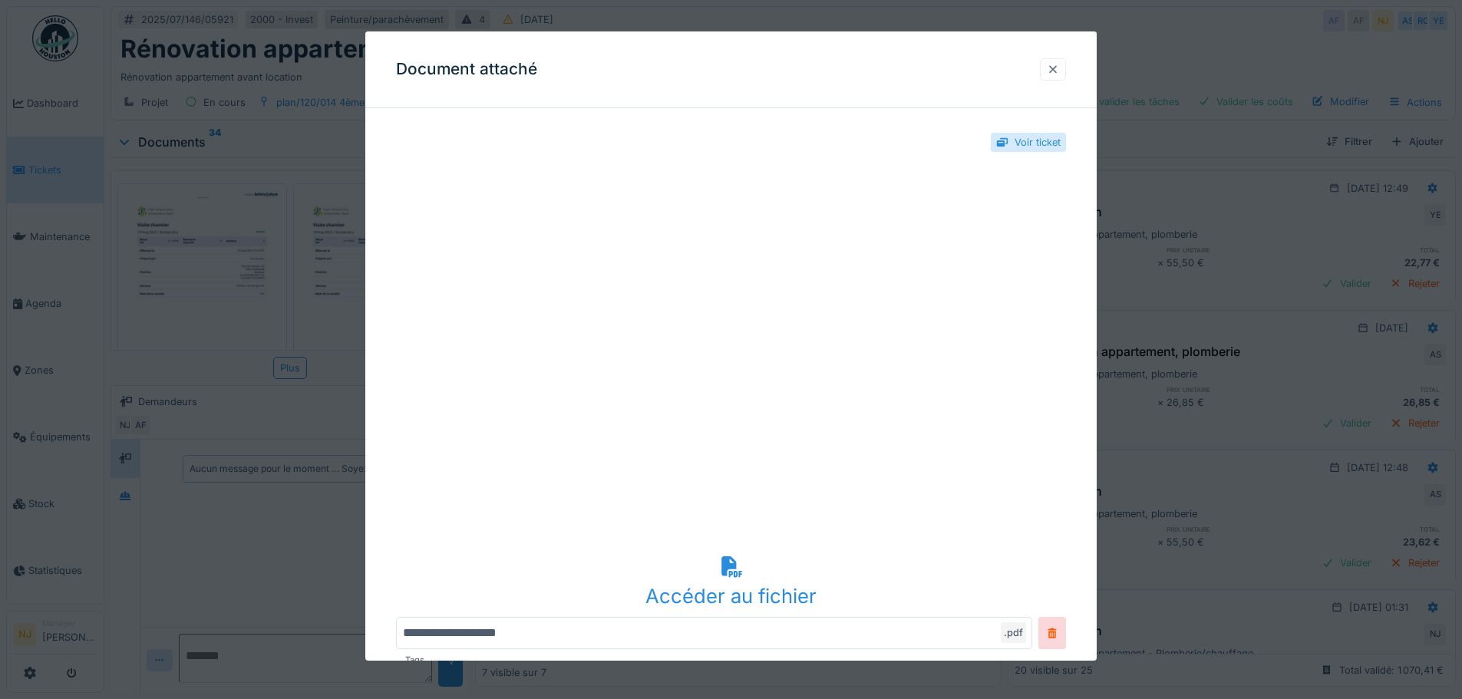
click at [1057, 65] on div at bounding box center [1053, 69] width 12 height 15
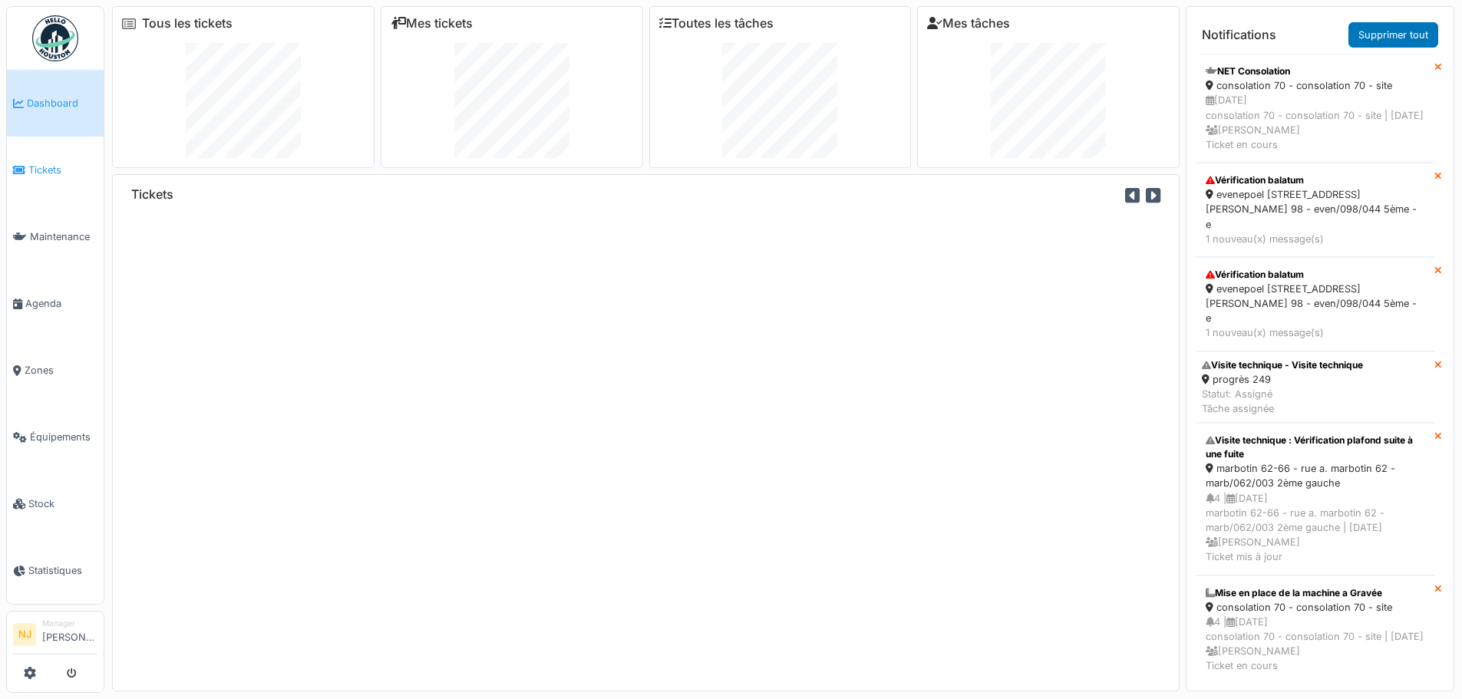
click at [31, 170] on span "Tickets" at bounding box center [62, 170] width 69 height 15
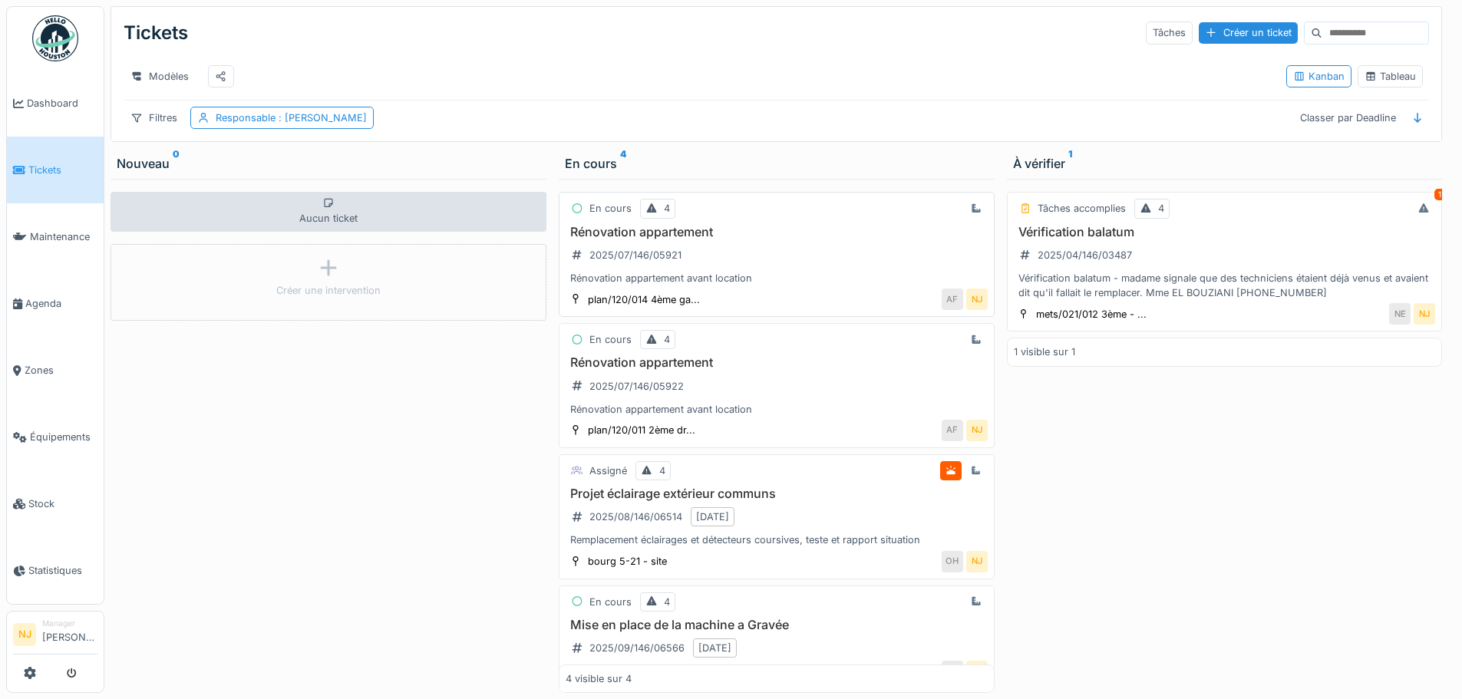
click at [633, 251] on div "Rénovation appartement 2025/07/146/05921 Rénovation appartement avant location" at bounding box center [777, 255] width 422 height 61
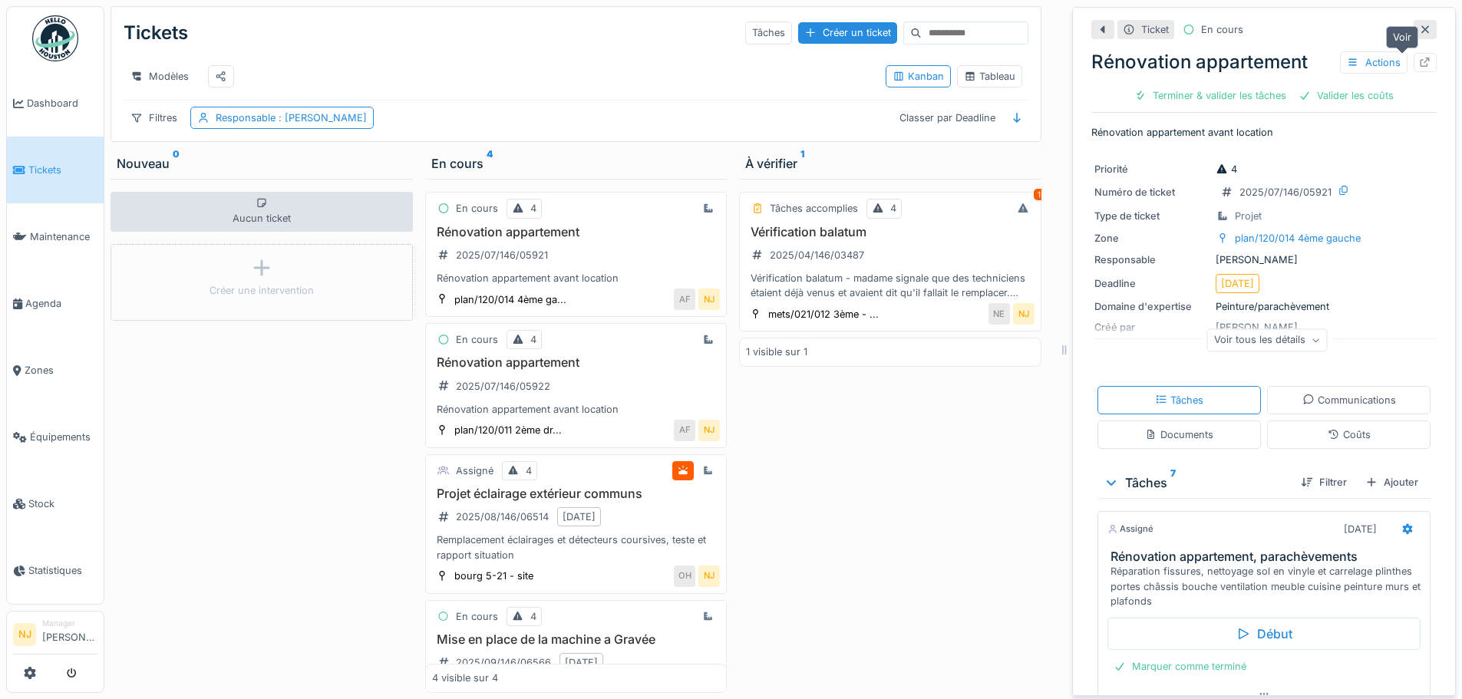
click at [1419, 55] on div at bounding box center [1425, 62] width 12 height 15
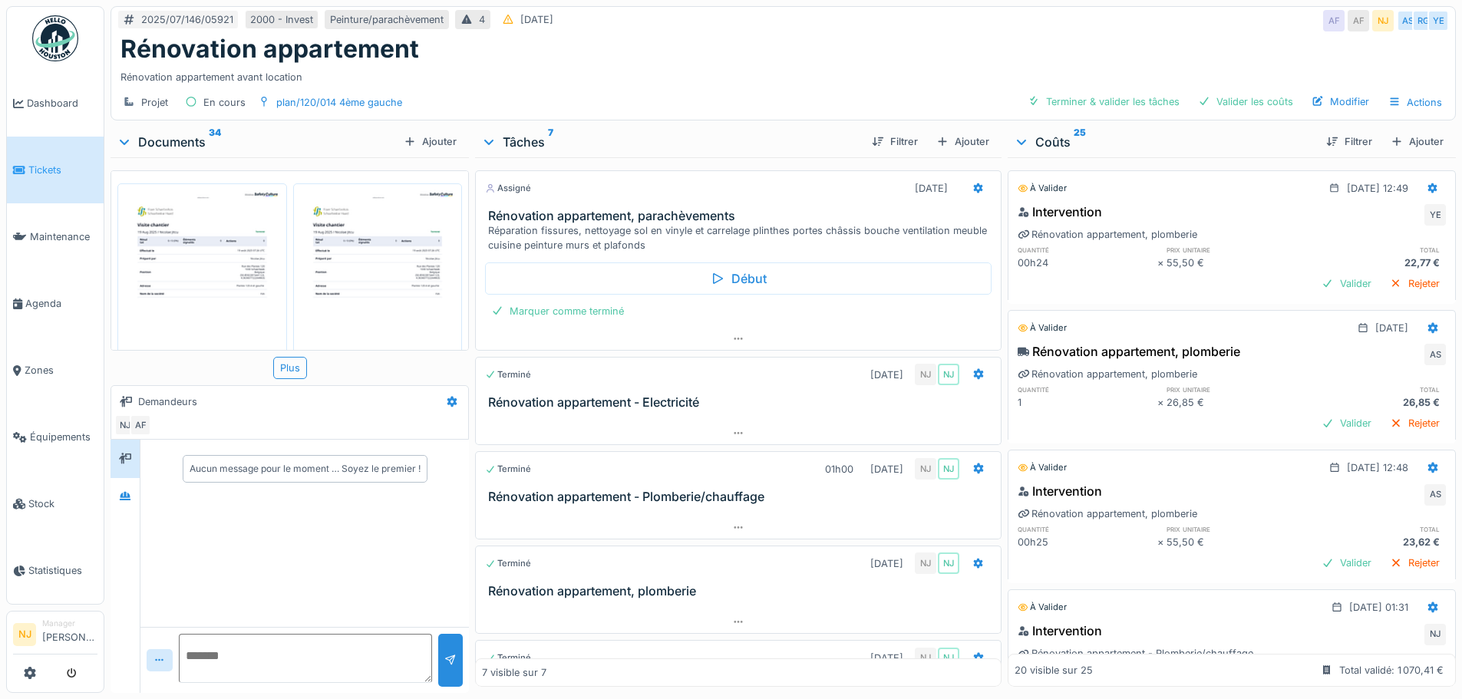
click at [223, 273] on img at bounding box center [202, 301] width 162 height 229
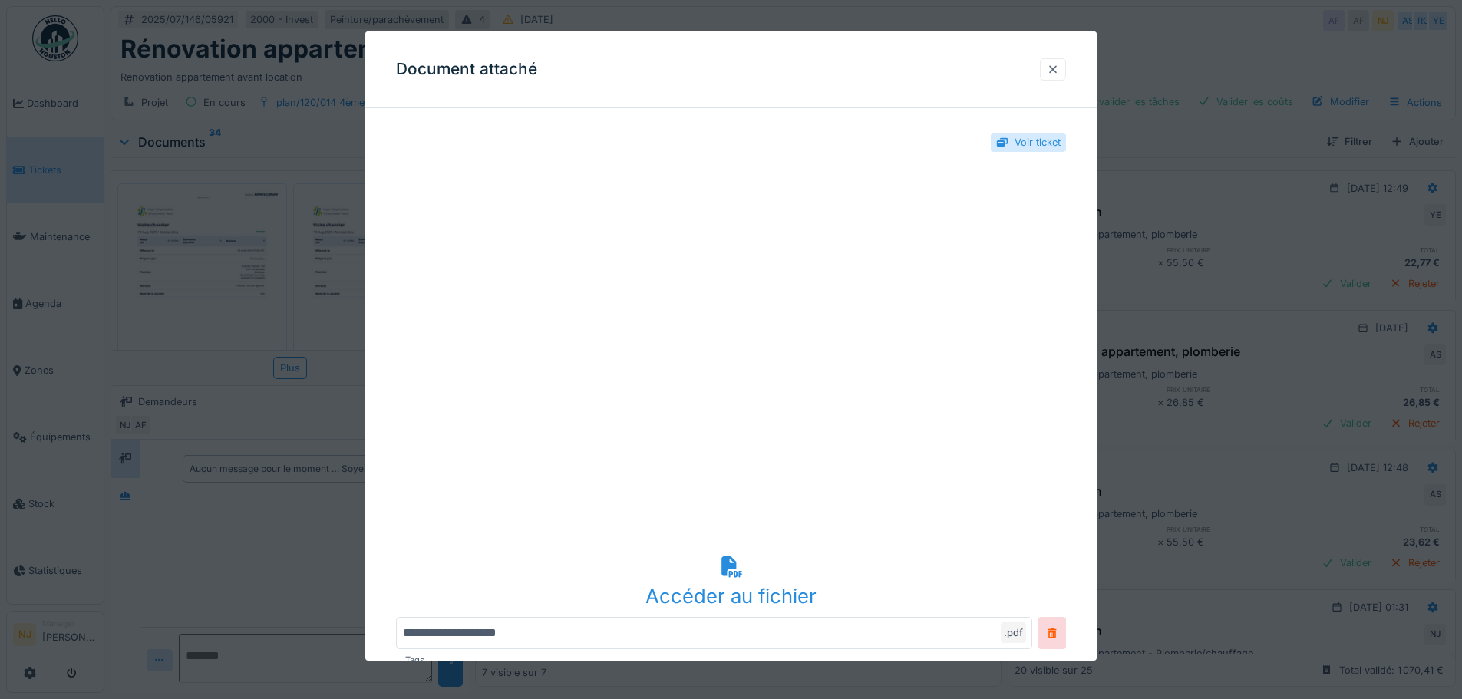
click at [1059, 67] on div at bounding box center [1053, 69] width 12 height 15
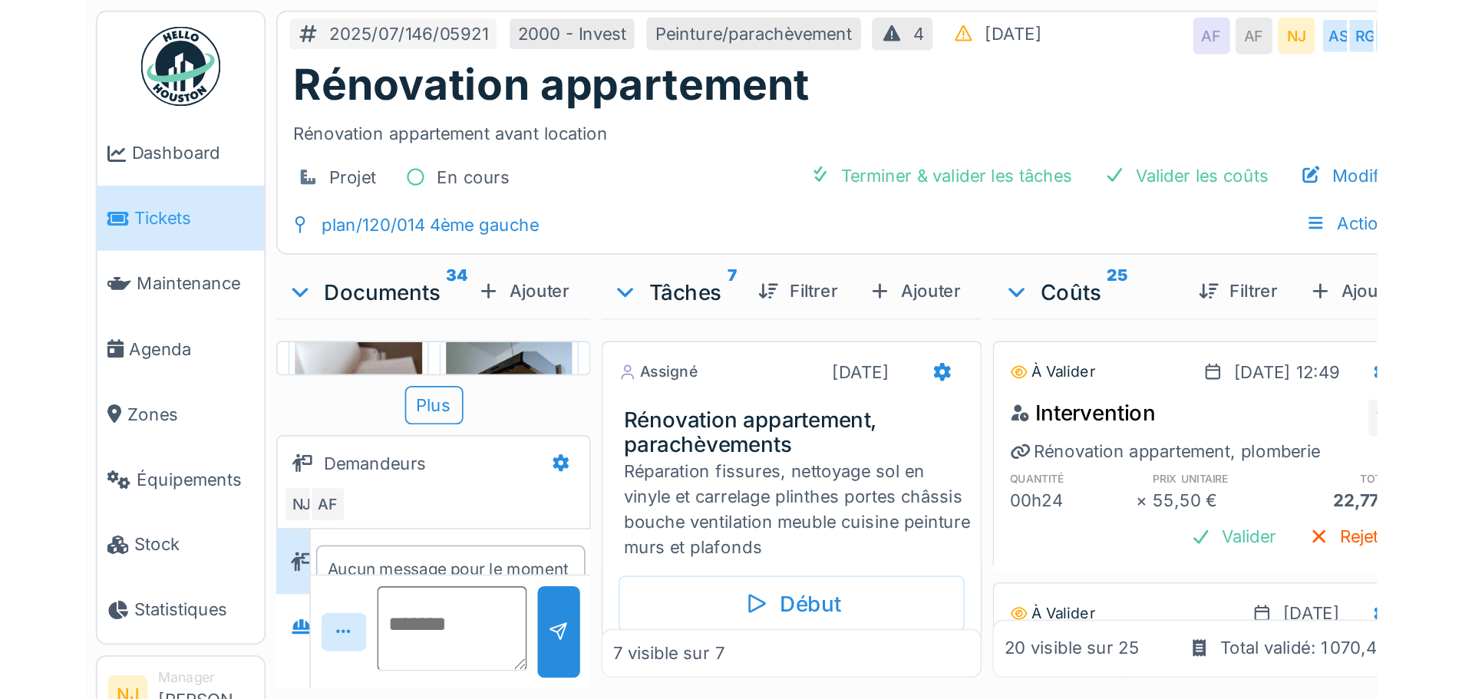
scroll to position [1920, 0]
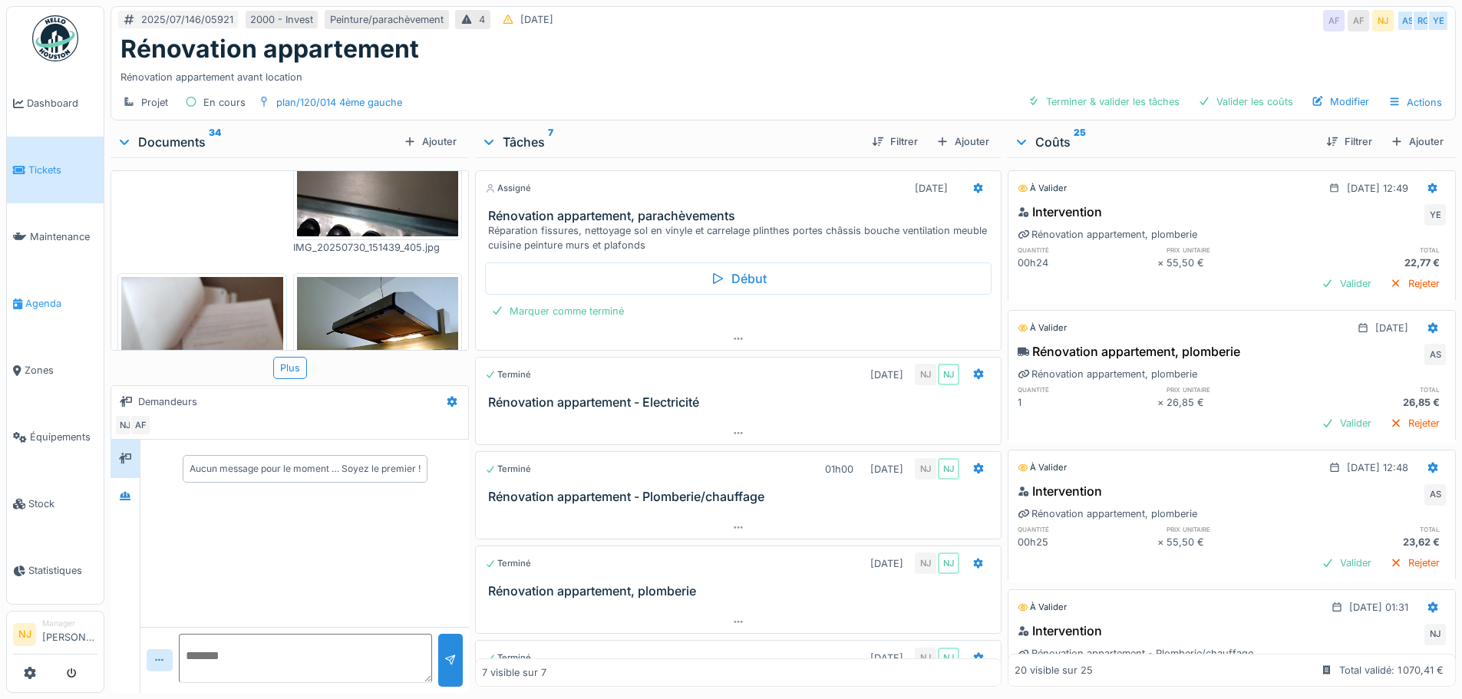
click at [32, 298] on span "Agenda" at bounding box center [61, 303] width 72 height 15
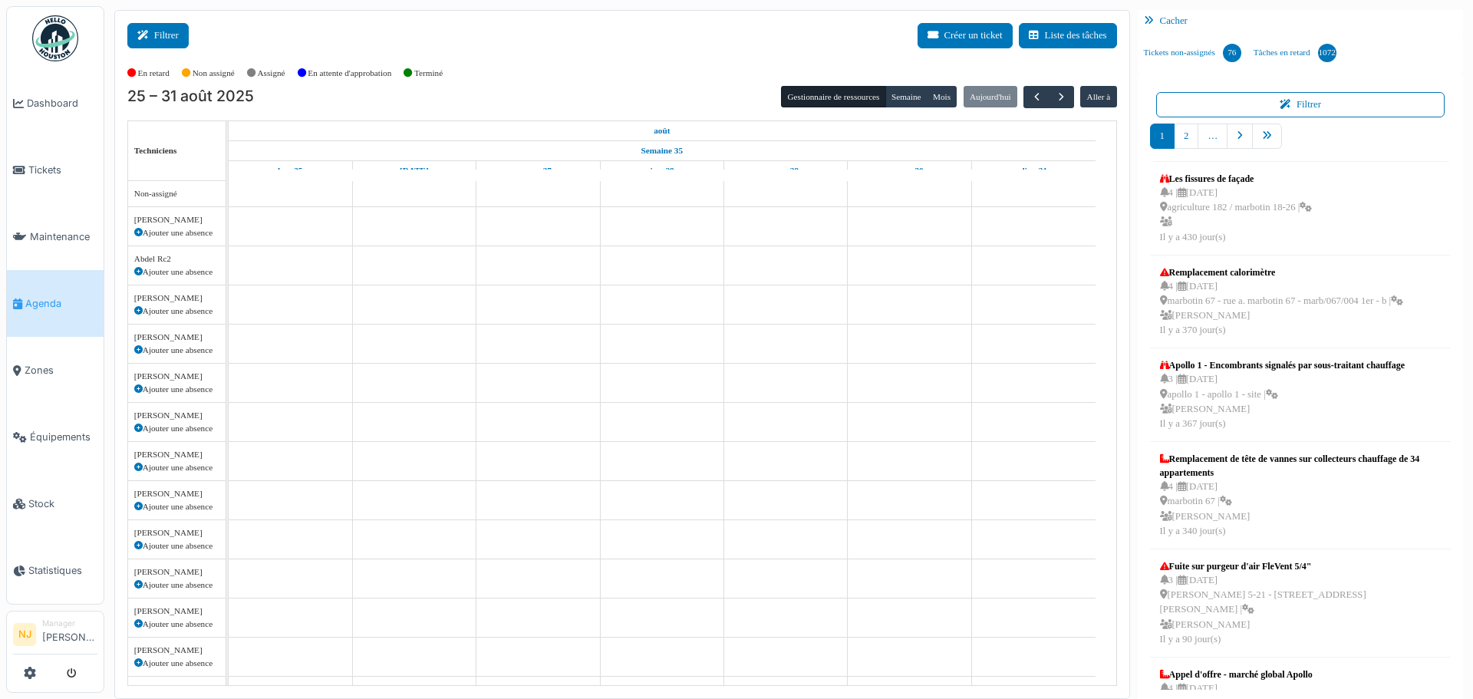
click at [147, 34] on icon at bounding box center [145, 36] width 17 height 10
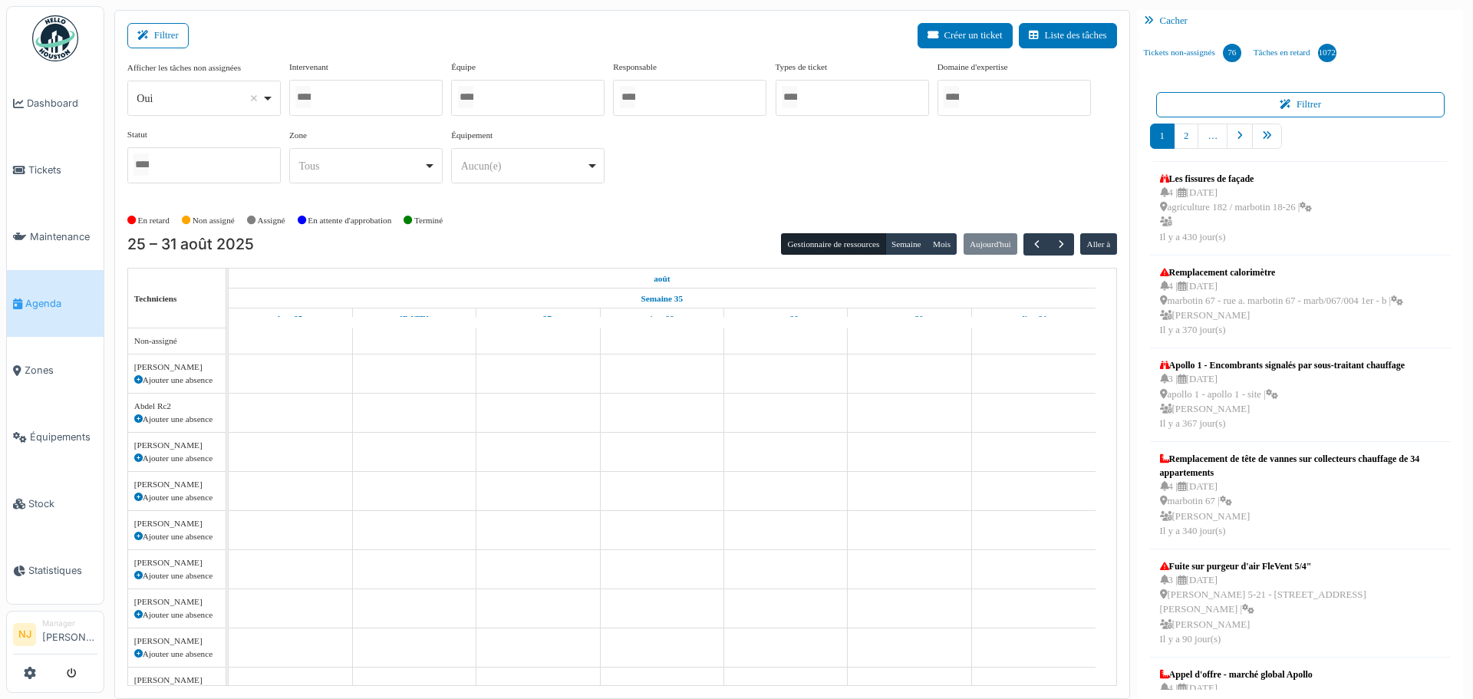
click at [354, 80] on div at bounding box center [365, 98] width 153 height 36
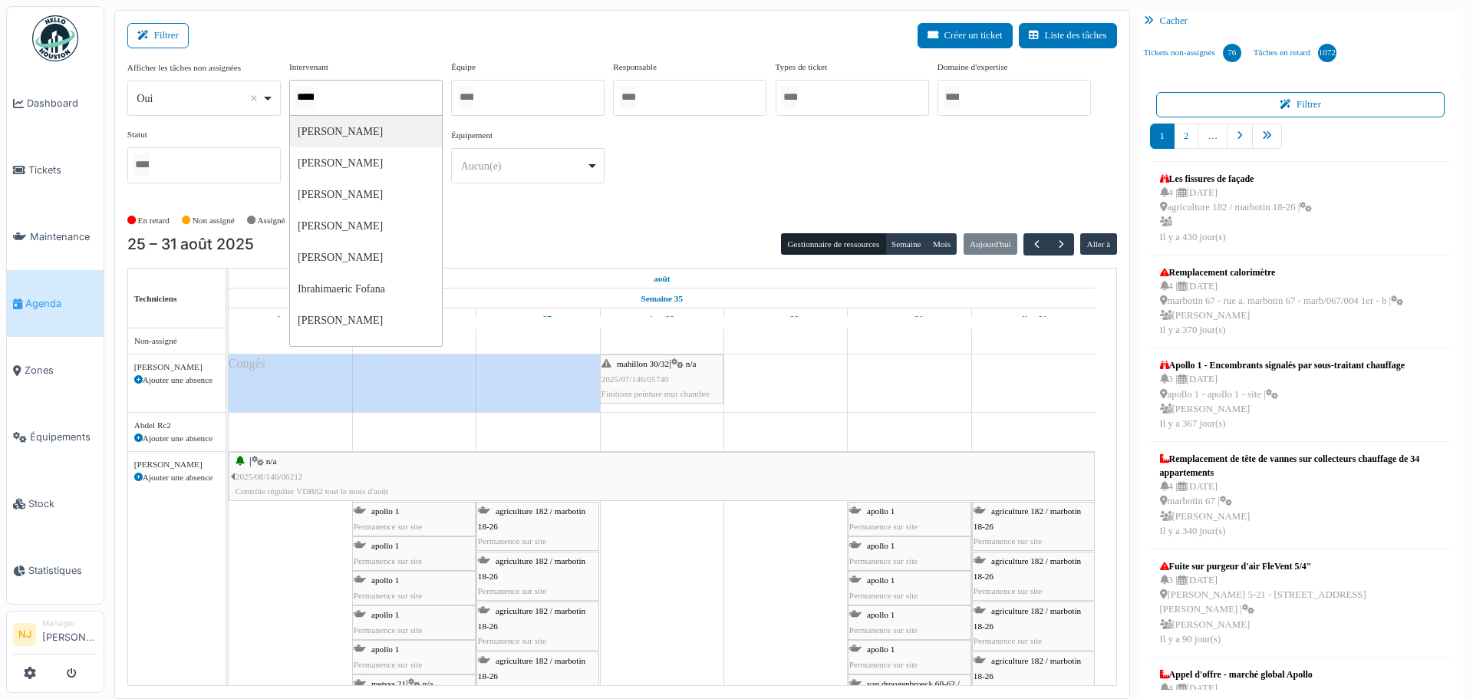
type input "******"
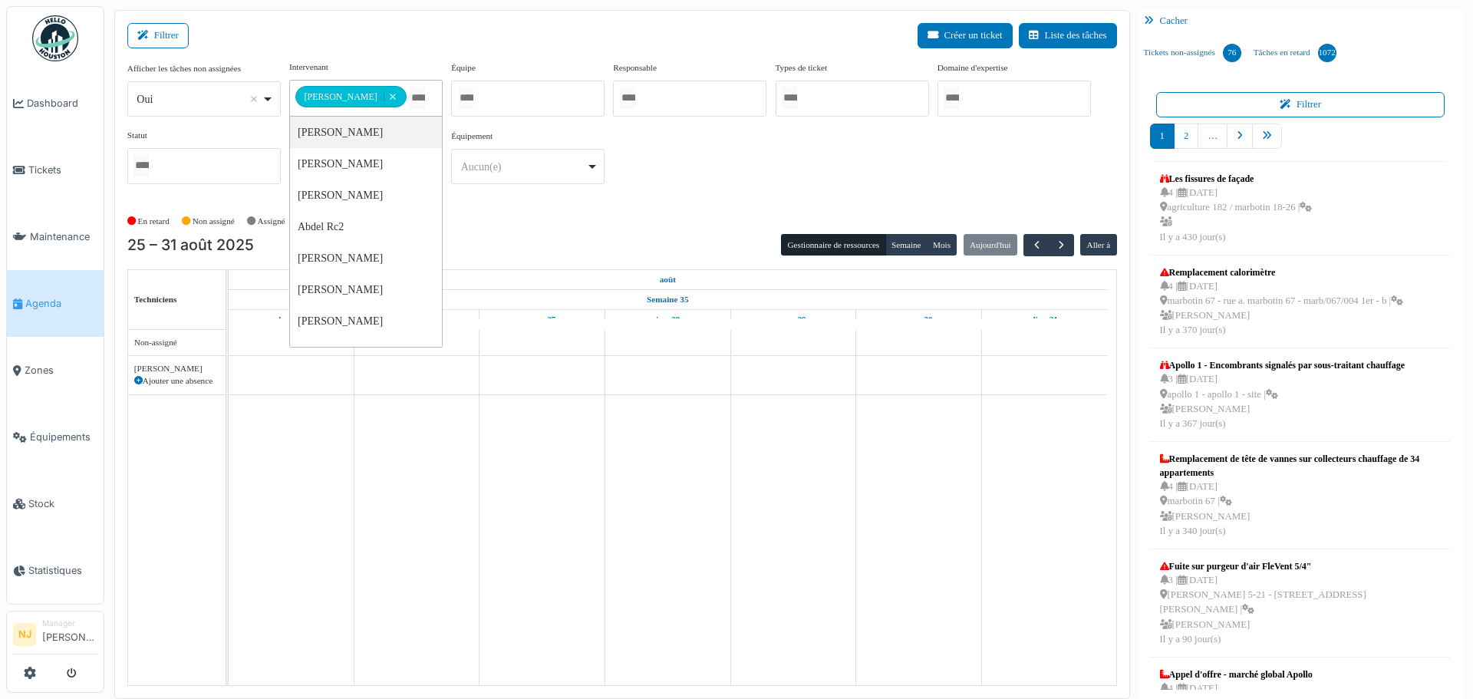
click at [408, 41] on div "Filtrer Créer un ticket Liste des tâches" at bounding box center [622, 42] width 990 height 38
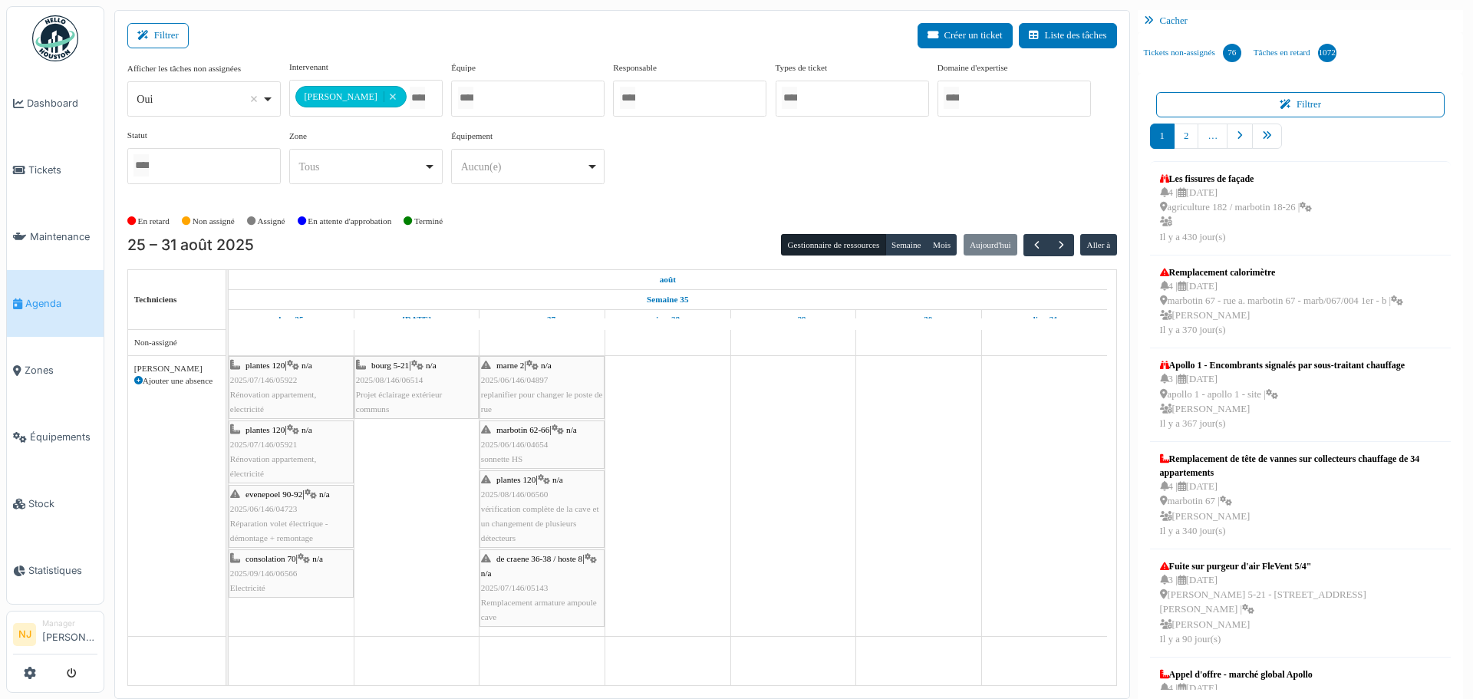
scroll to position [3, 0]
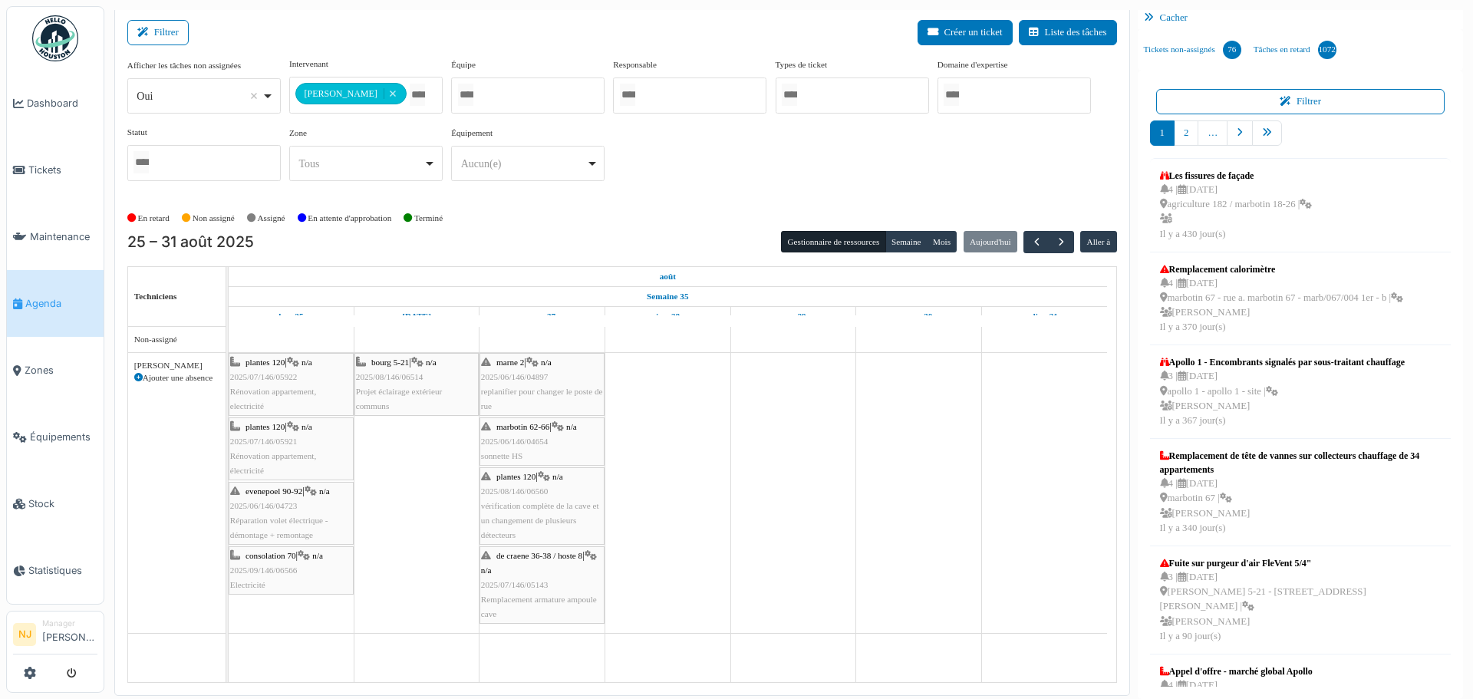
click at [253, 509] on span "2025/06/146/04723" at bounding box center [264, 505] width 68 height 9
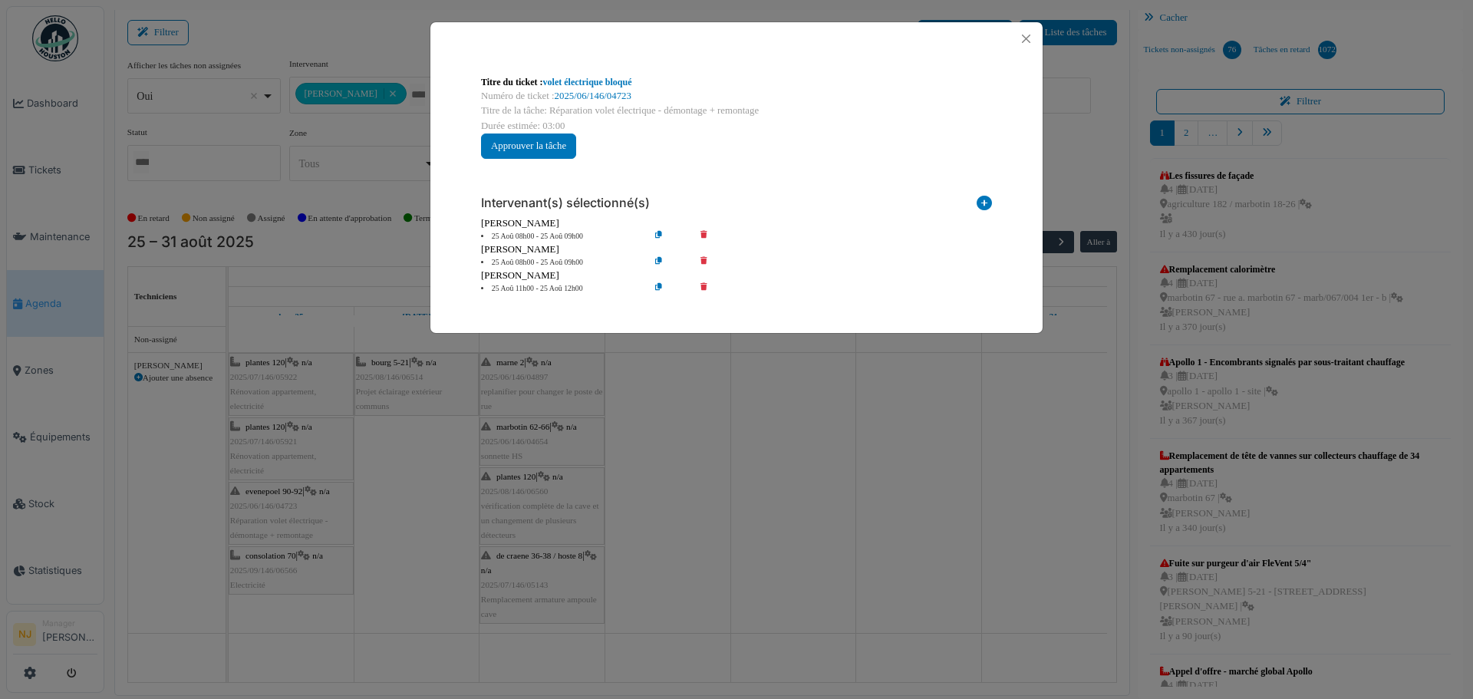
click at [325, 678] on div "Titre du ticket : volet électrique bloqué Numéro de ticket : 2025/06/146/04723 …" at bounding box center [736, 349] width 1473 height 699
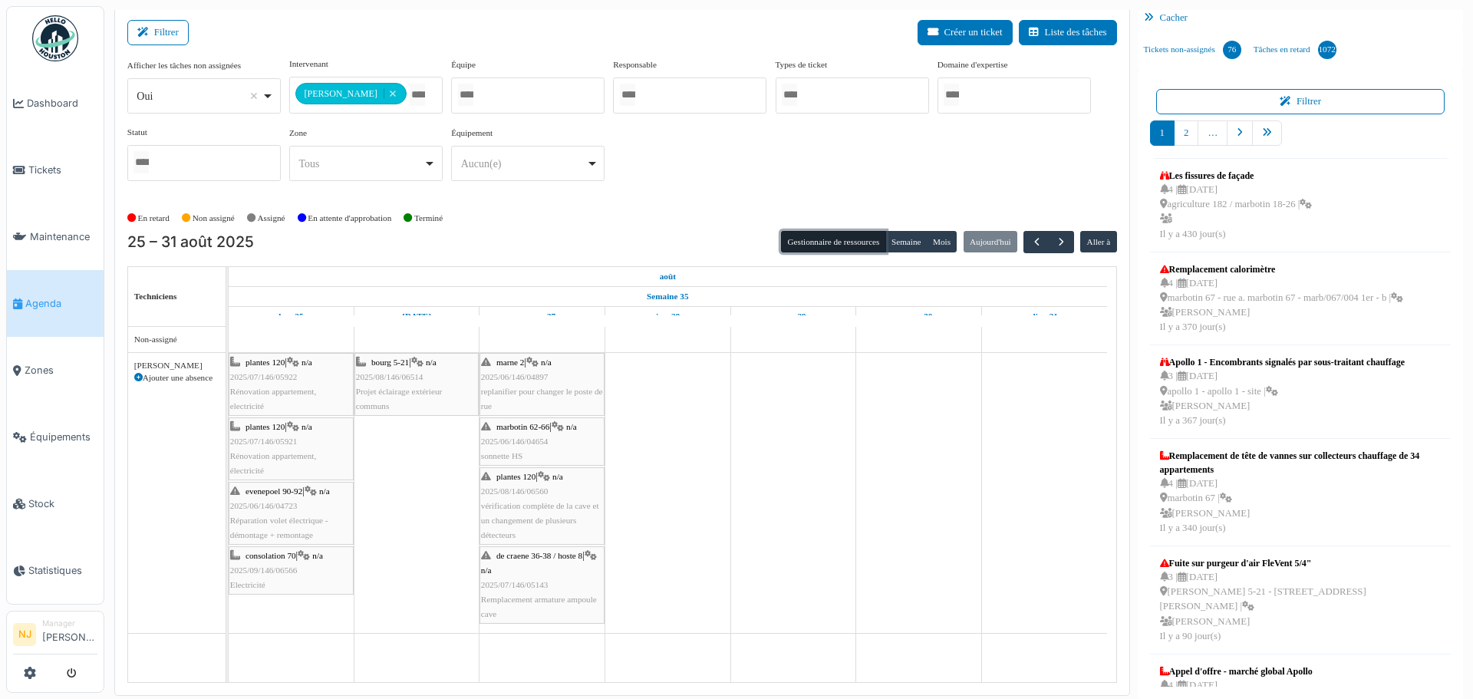
click at [804, 242] on button "Gestionnaire de ressources" at bounding box center [833, 241] width 104 height 21
click at [895, 239] on button "Semaine" at bounding box center [907, 241] width 42 height 21
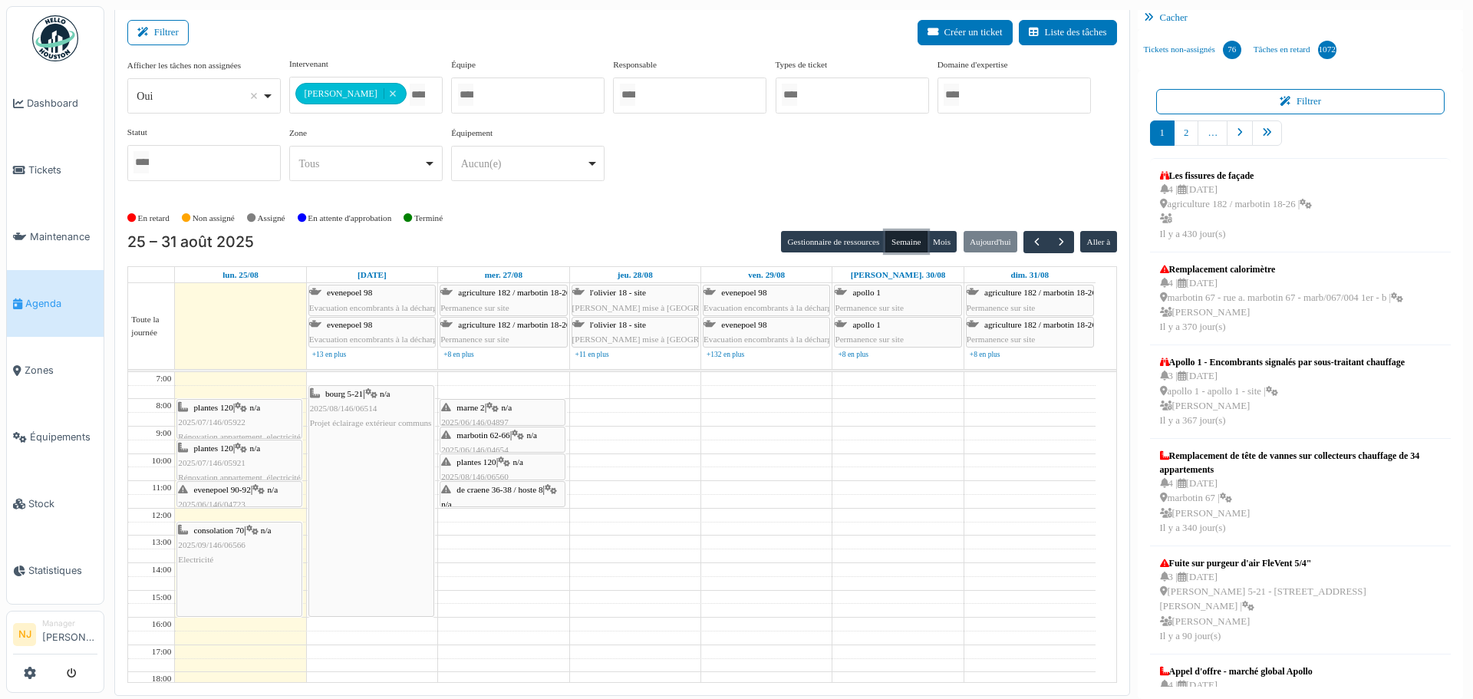
scroll to position [0, 0]
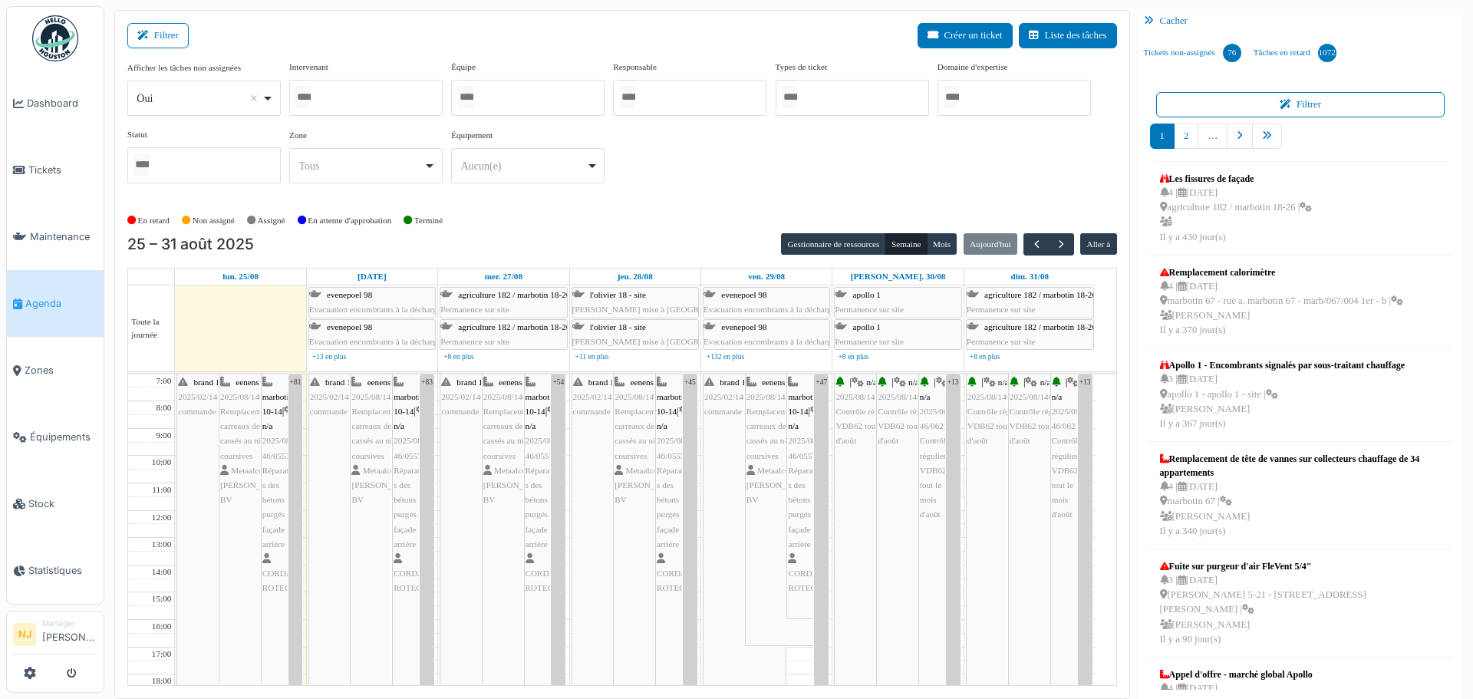
click at [473, 97] on input "Tous" at bounding box center [465, 97] width 15 height 22
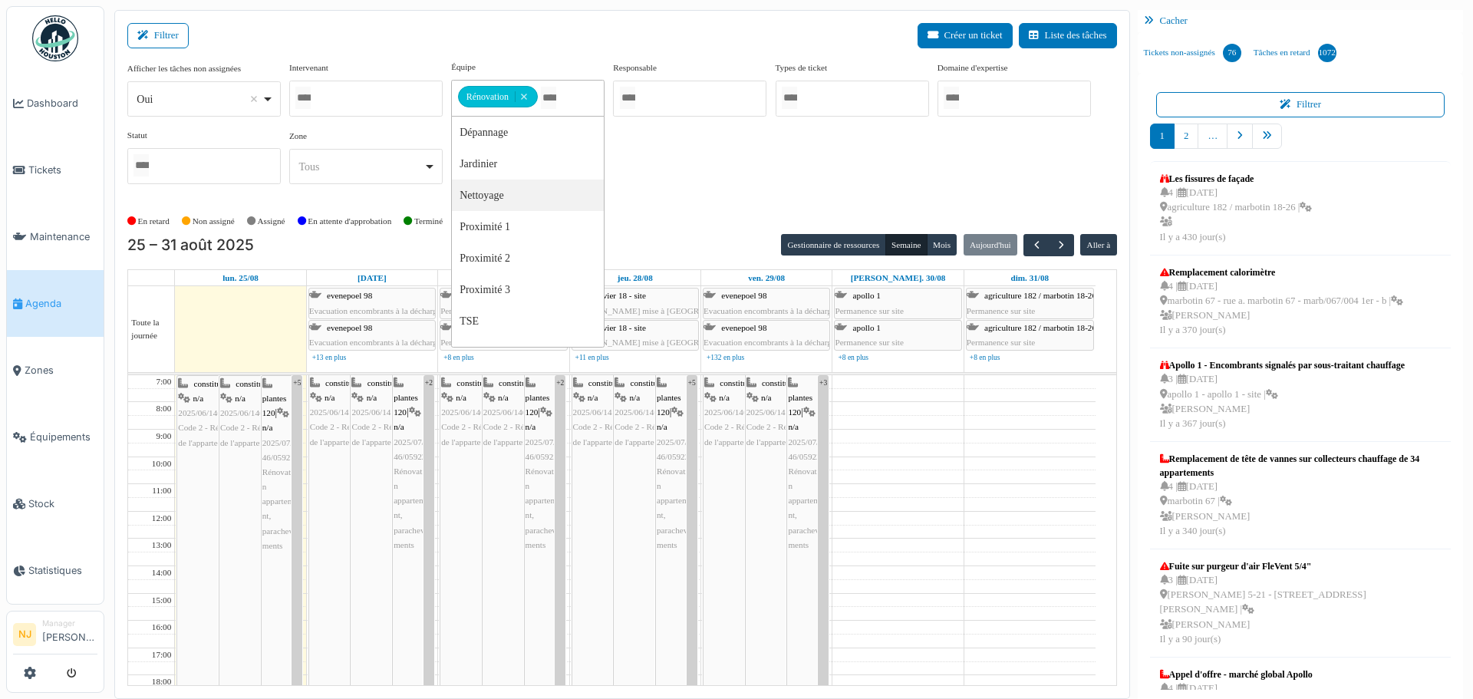
click at [554, 38] on div "Filtrer Créer un ticket Liste des tâches" at bounding box center [622, 42] width 990 height 38
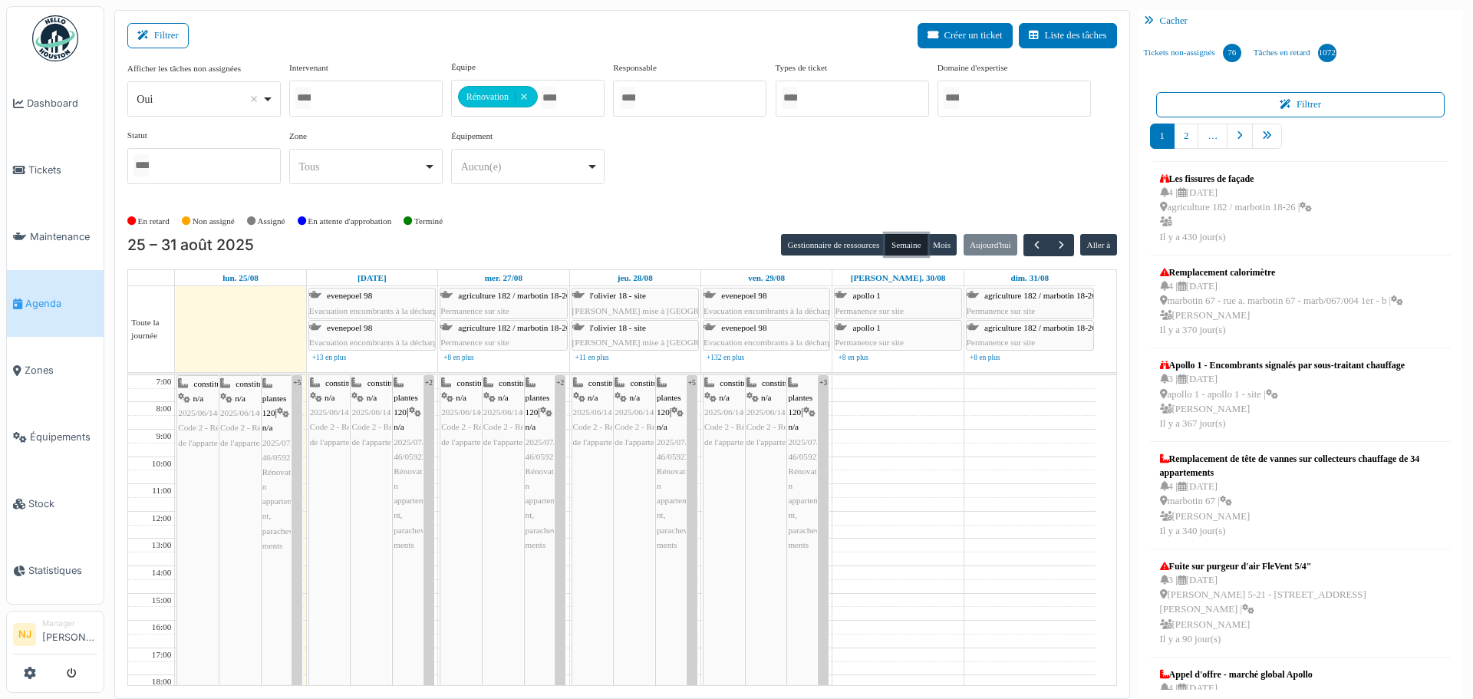
click at [894, 245] on button "Semaine" at bounding box center [907, 244] width 42 height 21
click at [812, 239] on button "Gestionnaire de ressources" at bounding box center [833, 244] width 104 height 21
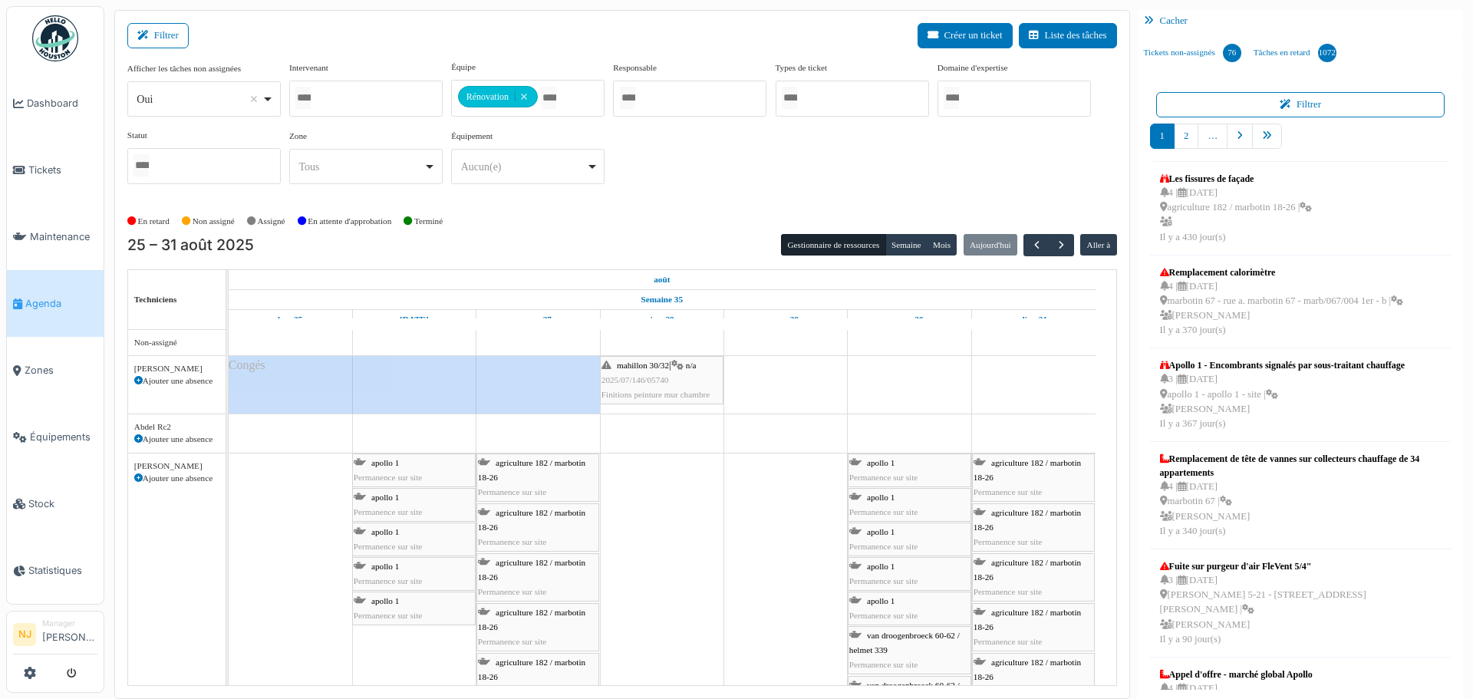
click at [526, 31] on div "Filtrer Créer un ticket Liste des tâches" at bounding box center [622, 42] width 990 height 38
click at [556, 39] on div "Filtrer Créer un ticket Liste des tâches" at bounding box center [622, 42] width 990 height 38
click at [823, 247] on button "Gestionnaire de ressources" at bounding box center [833, 244] width 104 height 21
click at [892, 246] on button "Semaine" at bounding box center [907, 244] width 42 height 21
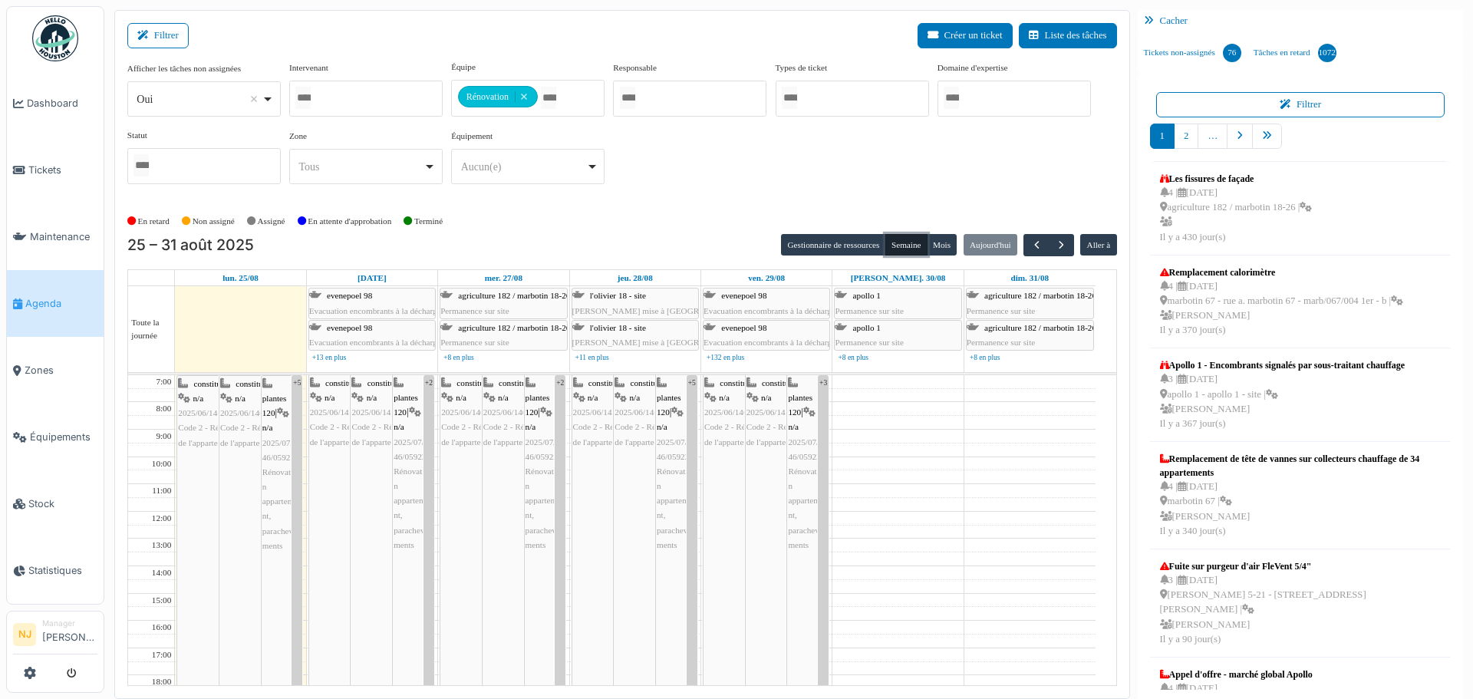
scroll to position [3, 0]
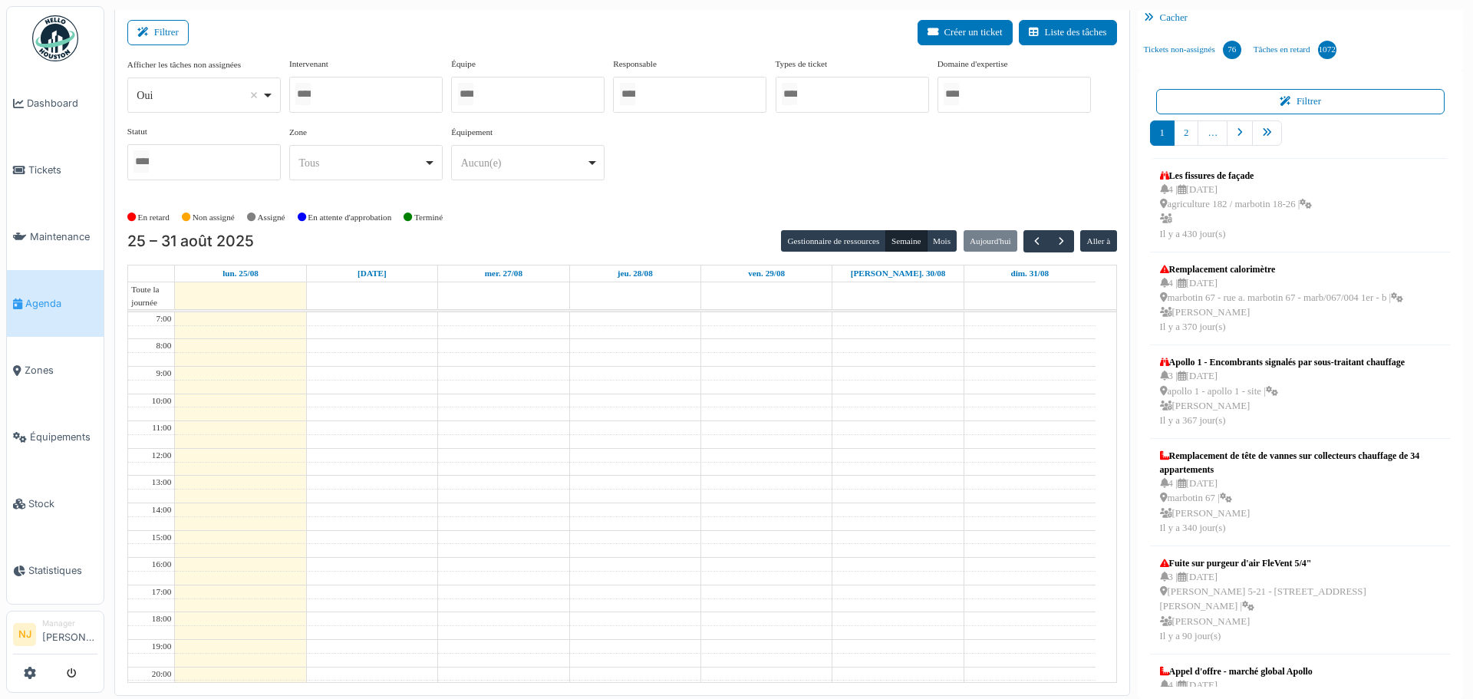
click at [473, 93] on input "Tous" at bounding box center [465, 94] width 15 height 22
click at [556, 38] on div "Filtrer Créer un ticket Liste des tâches" at bounding box center [622, 39] width 990 height 38
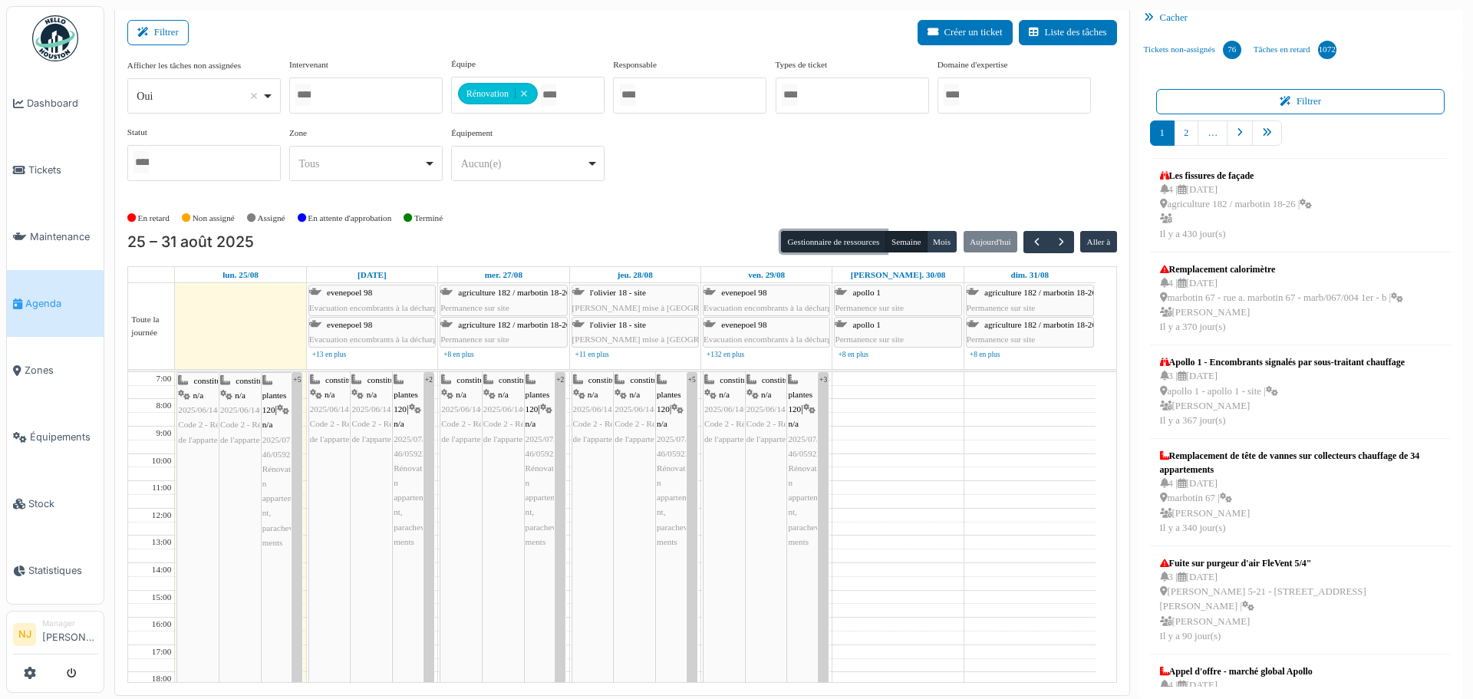
click at [836, 242] on button "Gestionnaire de ressources" at bounding box center [833, 241] width 104 height 21
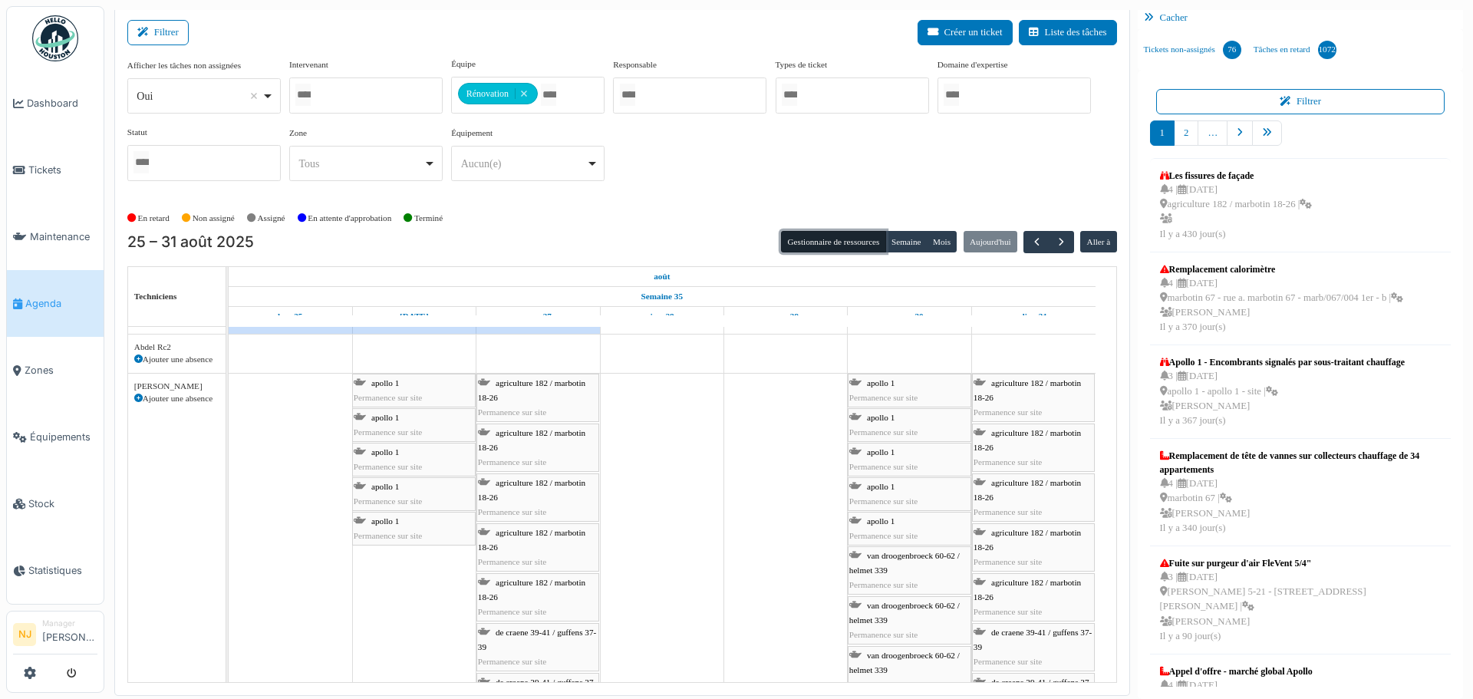
scroll to position [142, 0]
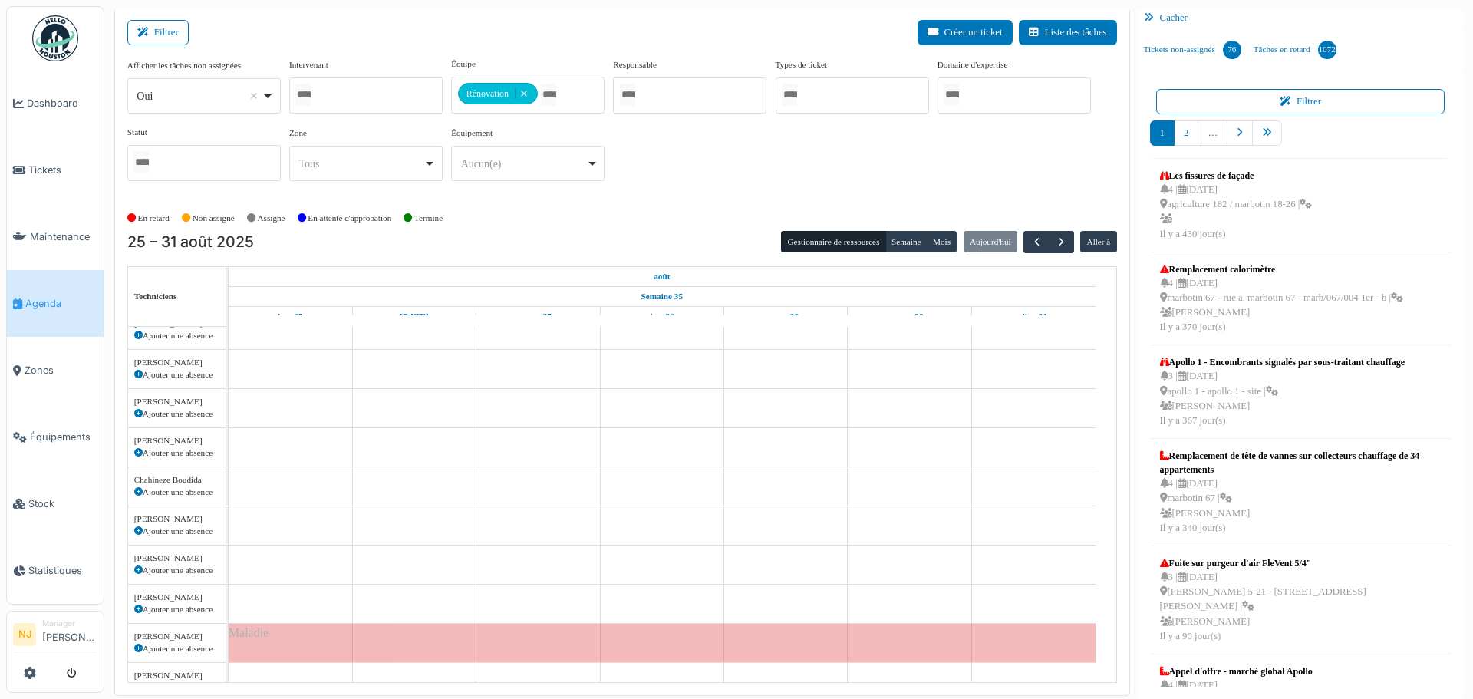
click at [549, 33] on div "Filtrer Créer un ticket Liste des tâches" at bounding box center [622, 39] width 990 height 38
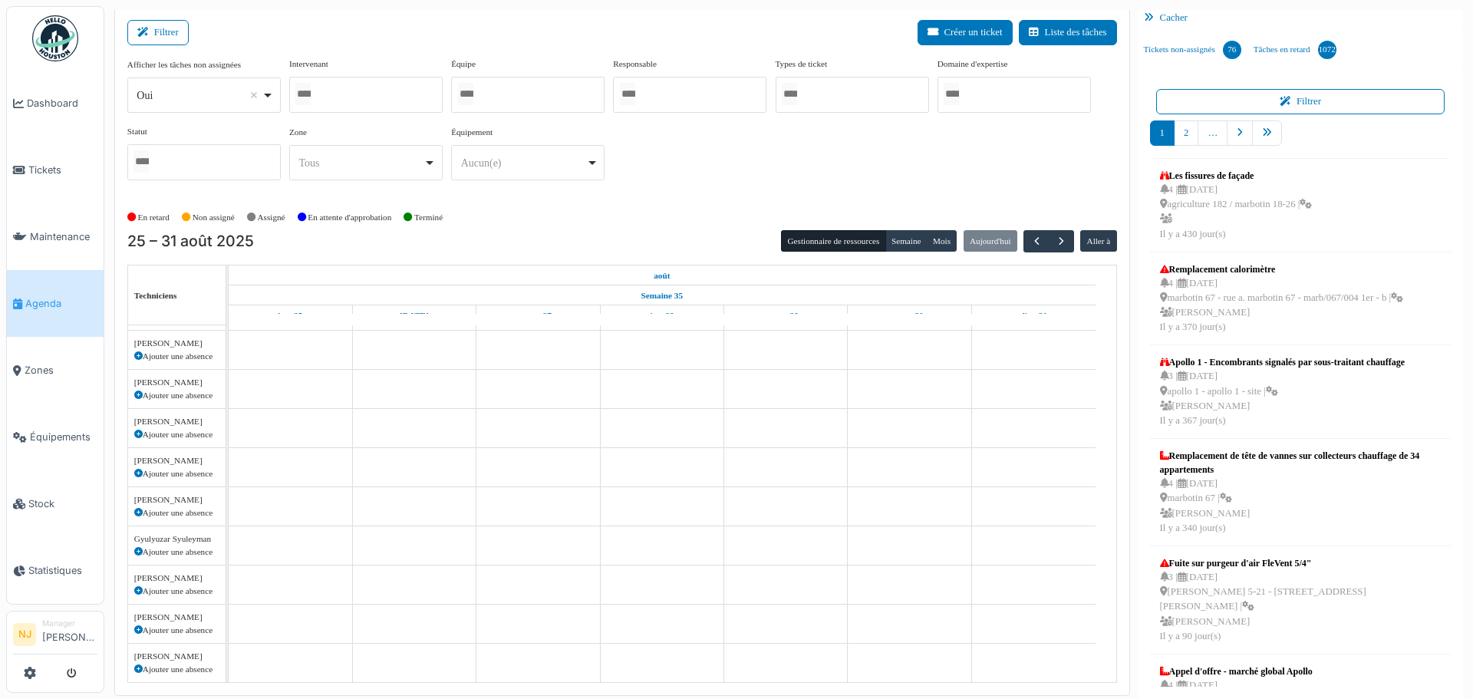
click at [522, 92] on div at bounding box center [527, 95] width 153 height 36
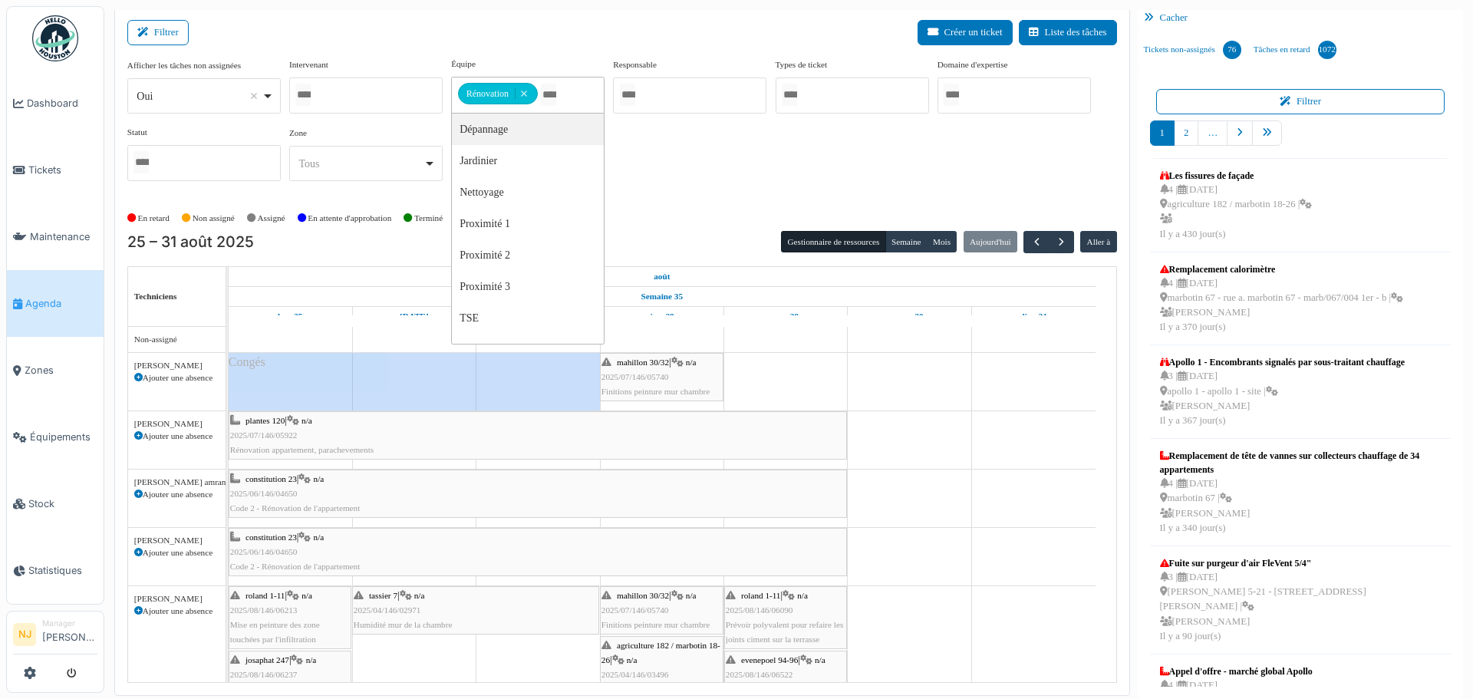
click at [569, 36] on div "Filtrer Créer un ticket Liste des tâches" at bounding box center [622, 39] width 990 height 38
click at [645, 377] on span "2025/07/146/05740" at bounding box center [636, 376] width 68 height 9
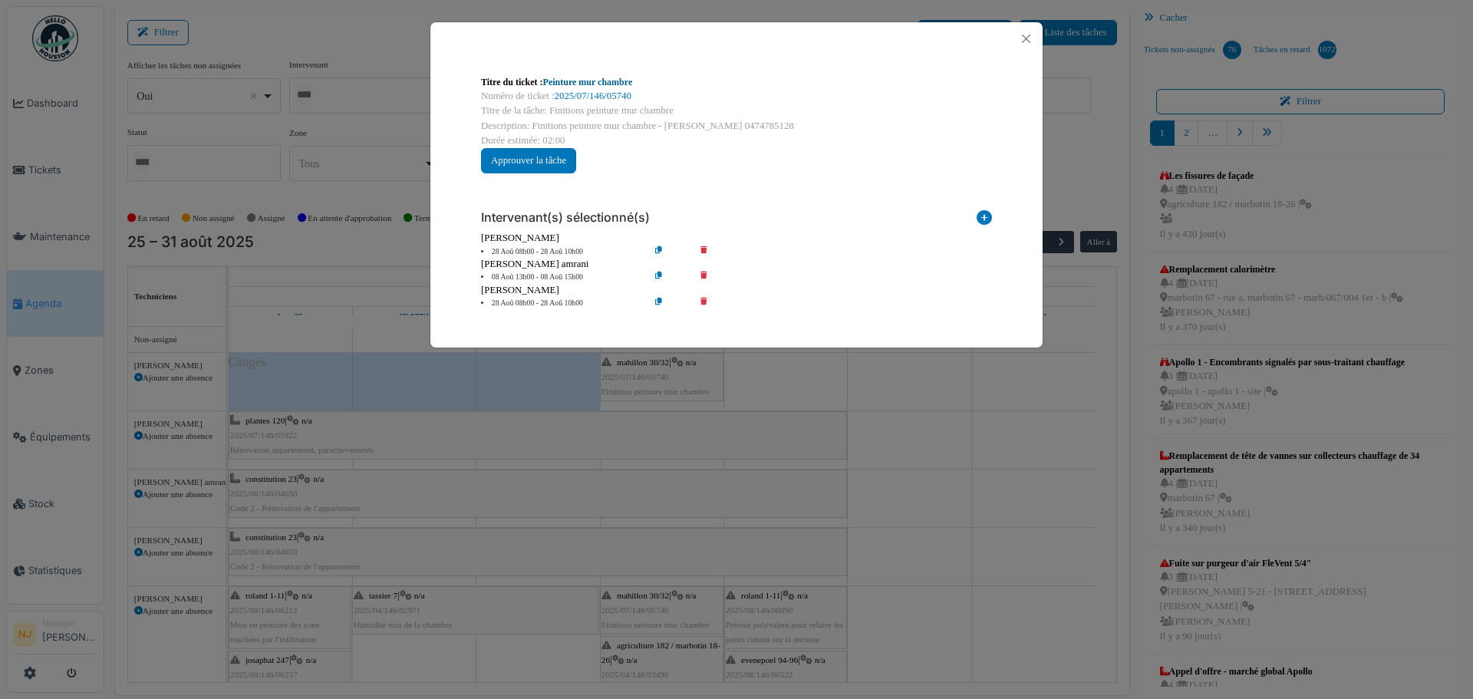
click at [602, 84] on link "Peinture mur chambre" at bounding box center [588, 82] width 90 height 11
click at [1024, 38] on button "Close" at bounding box center [1026, 38] width 21 height 21
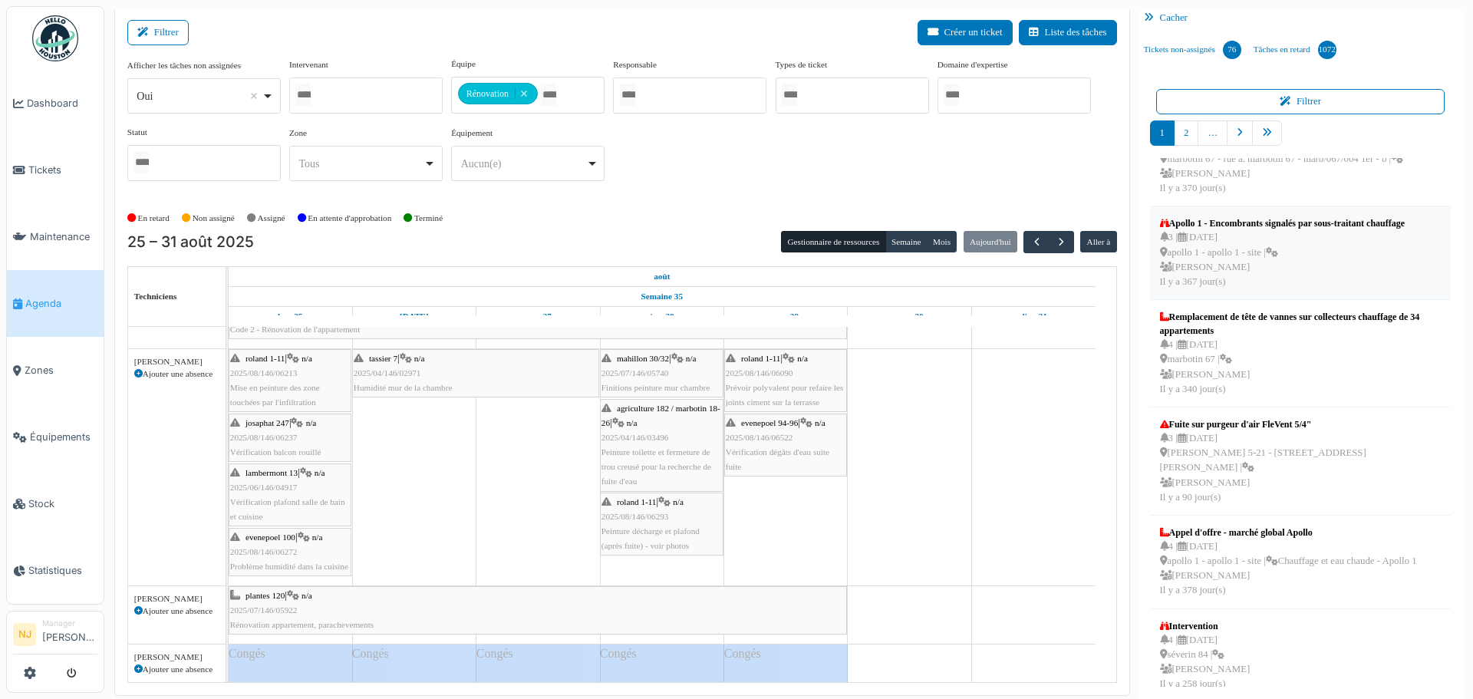
scroll to position [153, 0]
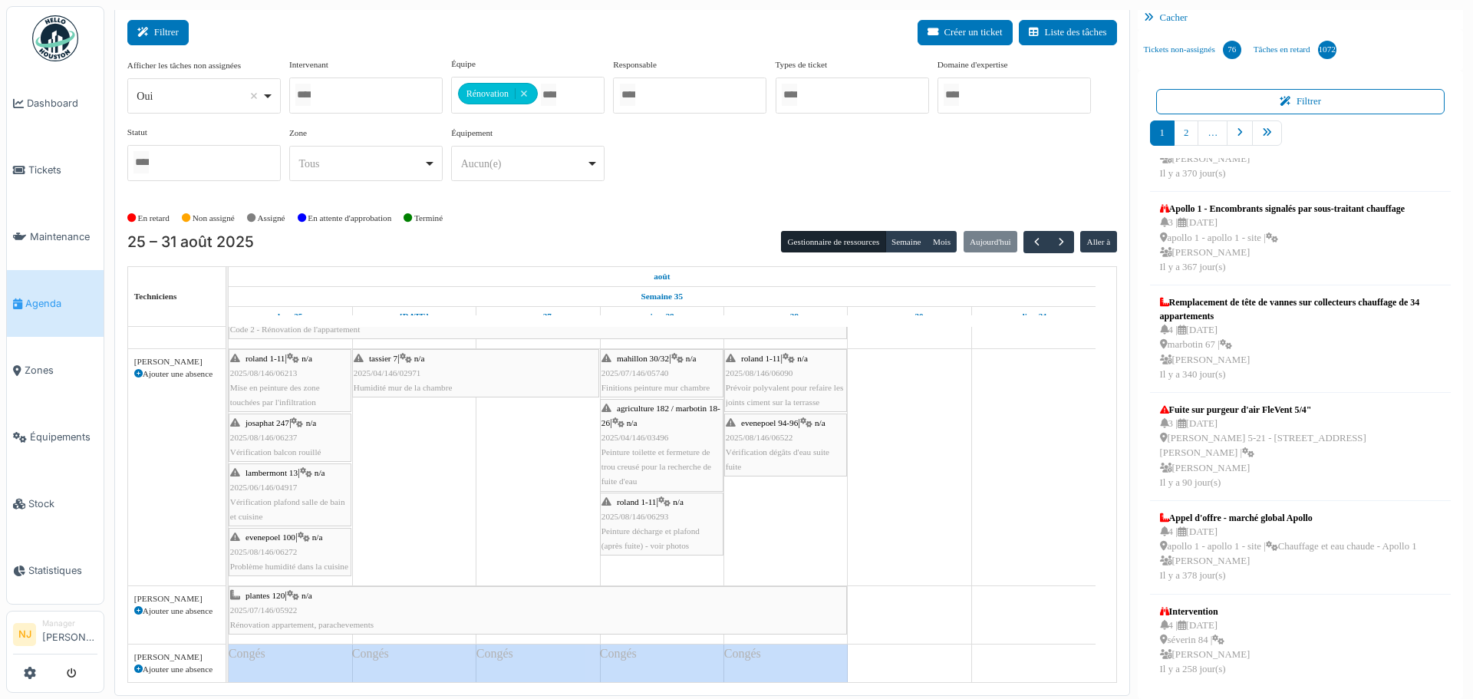
click at [169, 33] on button "Filtrer" at bounding box center [157, 32] width 61 height 25
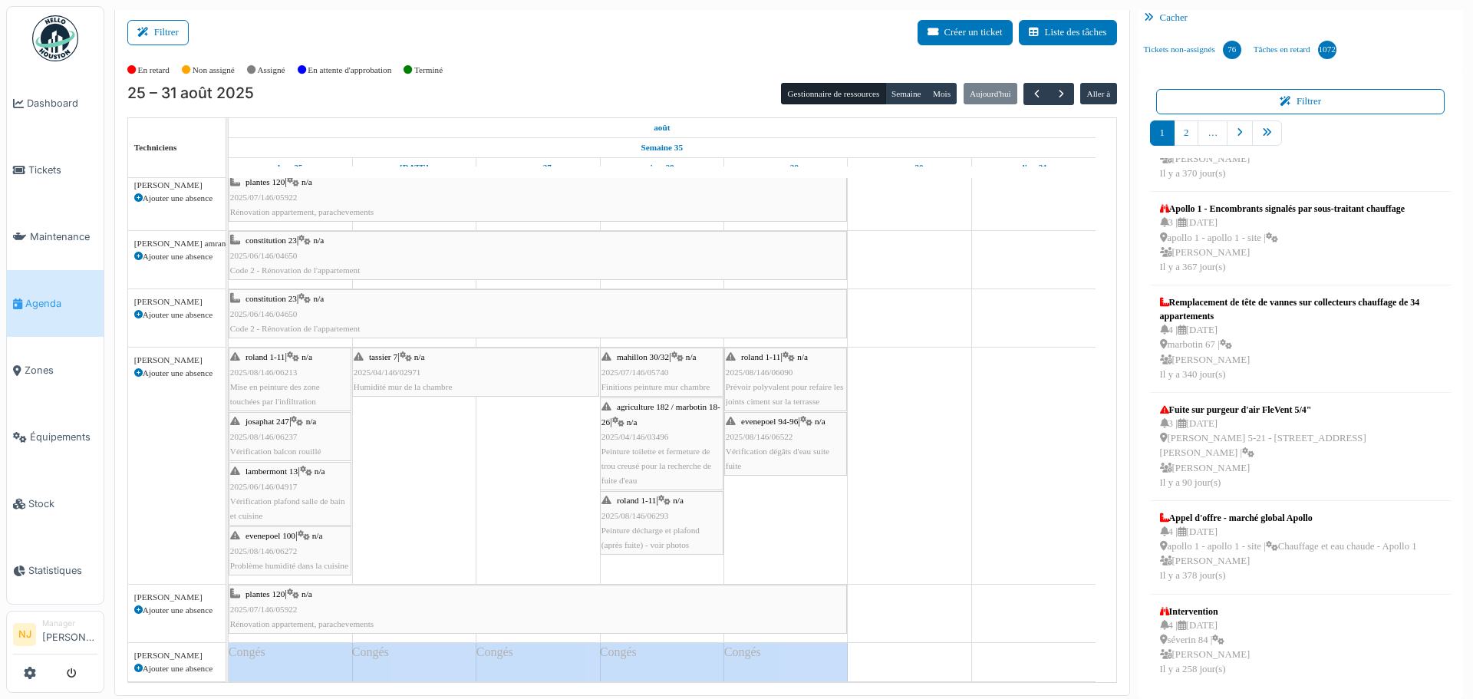
click at [274, 239] on span "constitution 23" at bounding box center [271, 240] width 51 height 9
click at [270, 242] on span "constitution 23" at bounding box center [271, 240] width 51 height 9
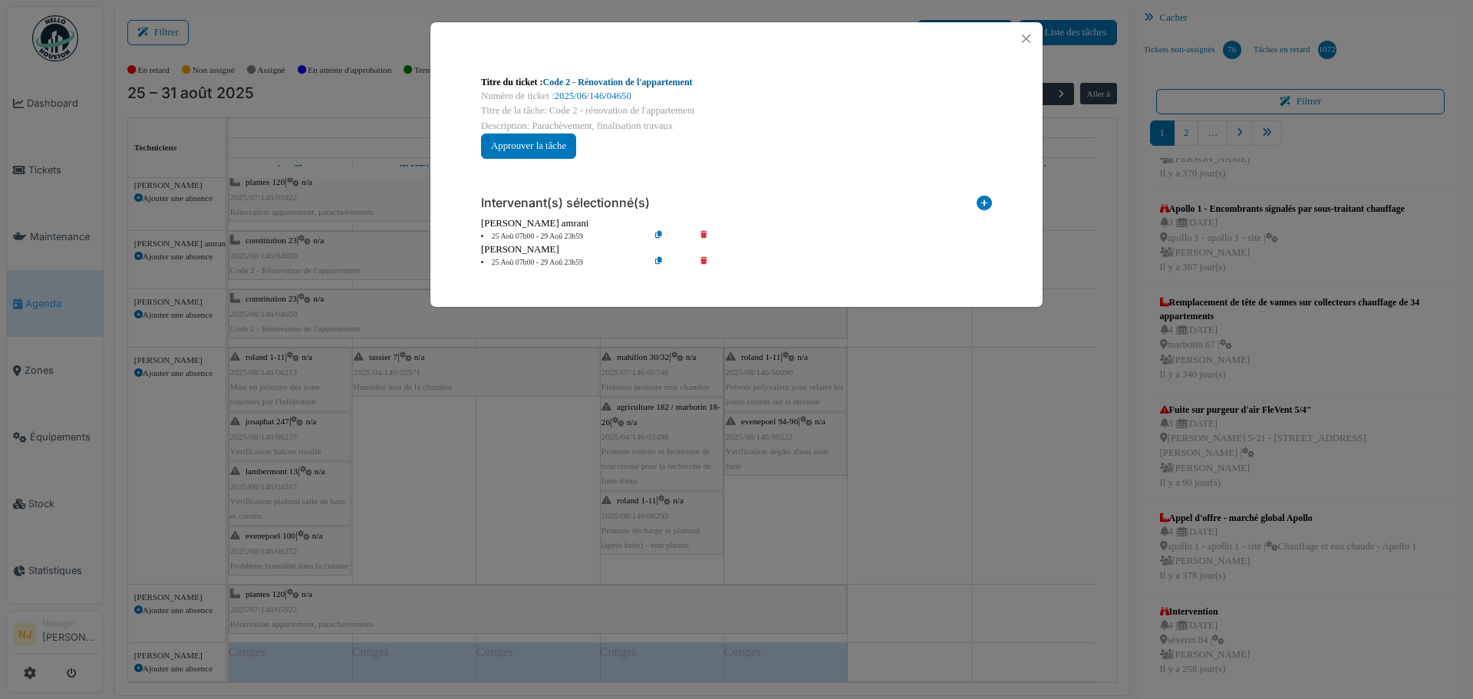
click at [674, 83] on link "Code 2 - Rénovation de l'appartement" at bounding box center [618, 82] width 150 height 11
click at [1028, 35] on button "Close" at bounding box center [1026, 38] width 21 height 21
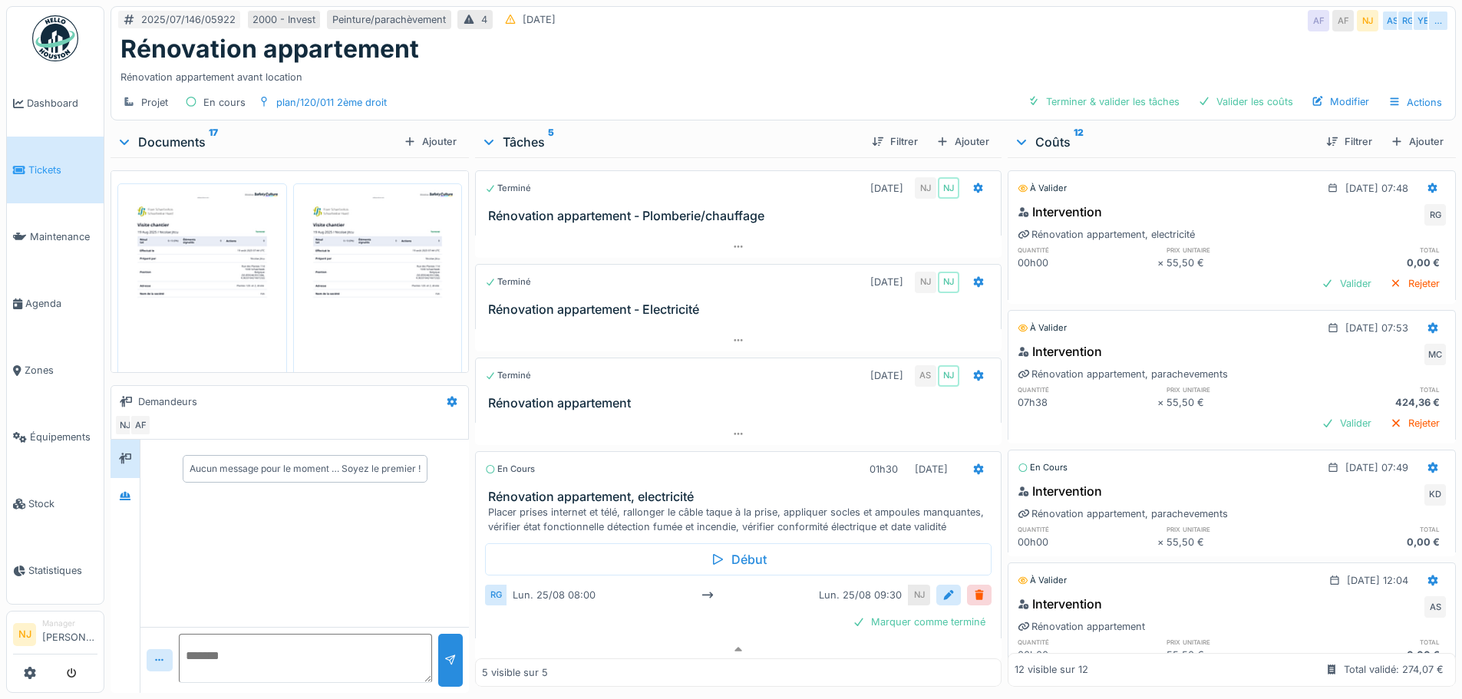
scroll to position [184, 0]
